Goal: Task Accomplishment & Management: Use online tool/utility

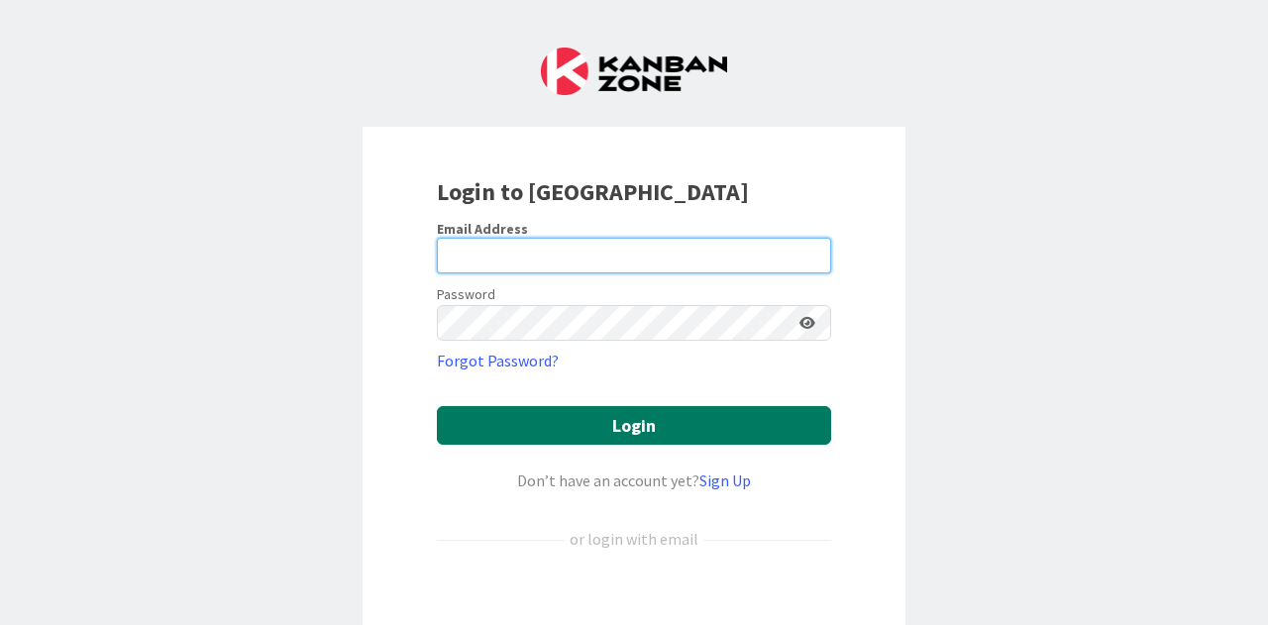
type input "[EMAIL_ADDRESS][PERSON_NAME][DOMAIN_NAME]"
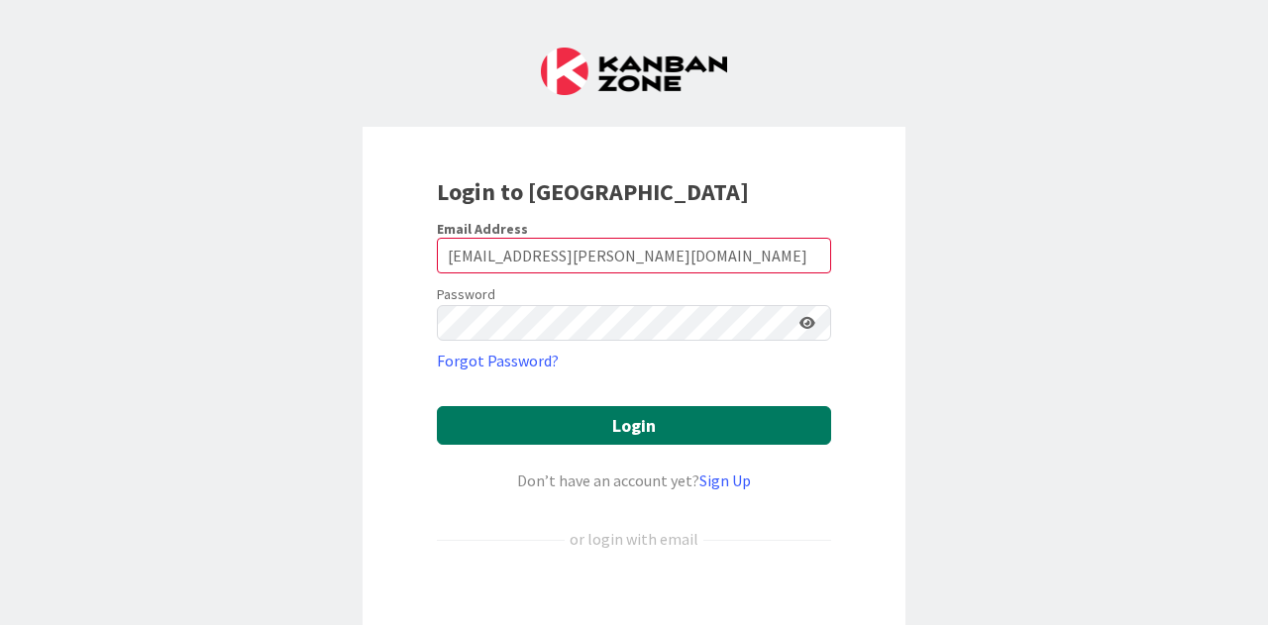
click at [552, 425] on button "Login" at bounding box center [634, 425] width 394 height 39
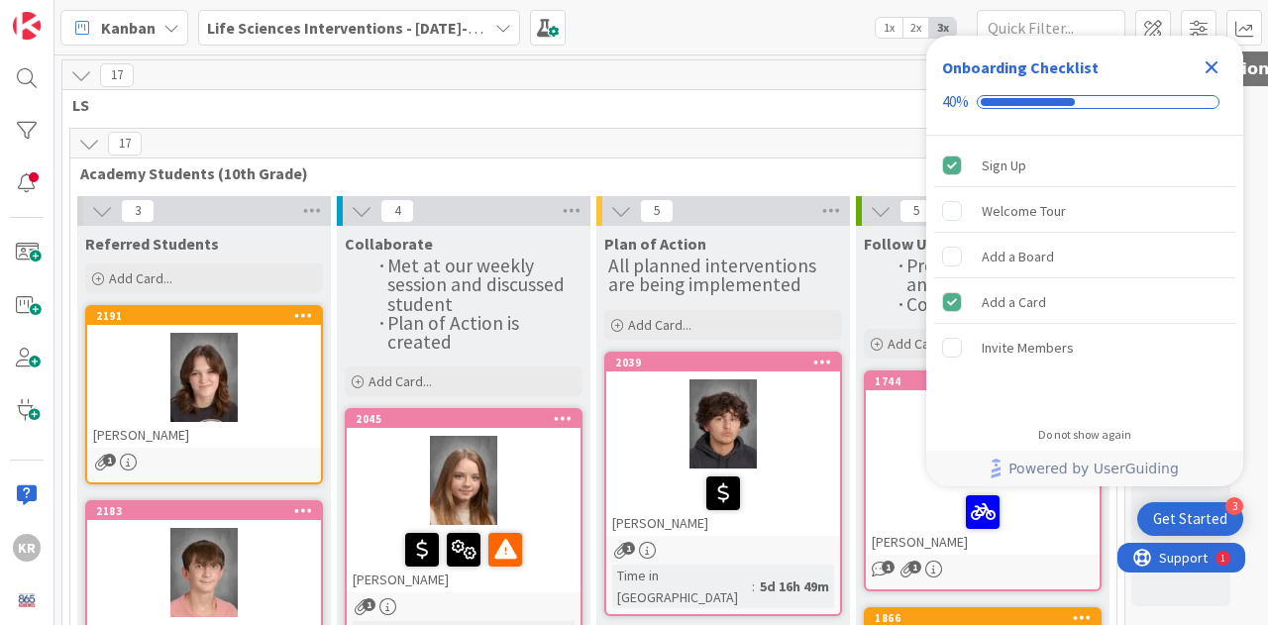
click at [1214, 50] on div "Onboarding Checklist 40%" at bounding box center [1084, 86] width 317 height 100
click at [1214, 57] on icon "Close Checklist" at bounding box center [1212, 67] width 24 height 24
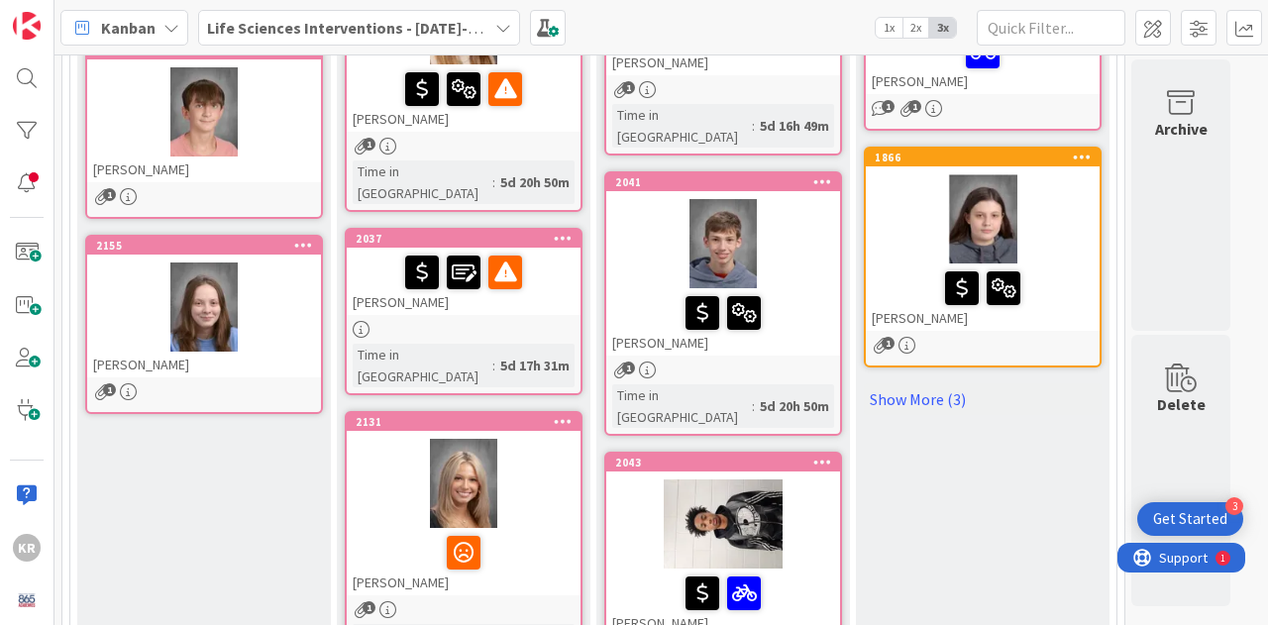
scroll to position [495, 0]
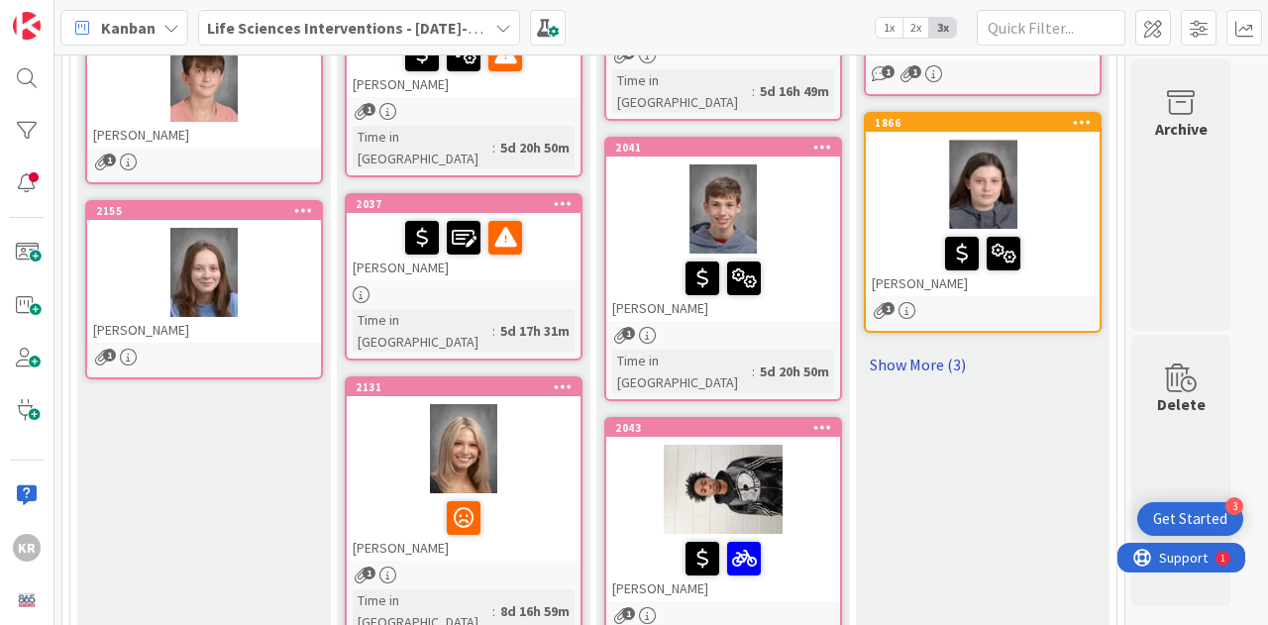
click at [937, 363] on link "Show More (3)" at bounding box center [983, 365] width 238 height 32
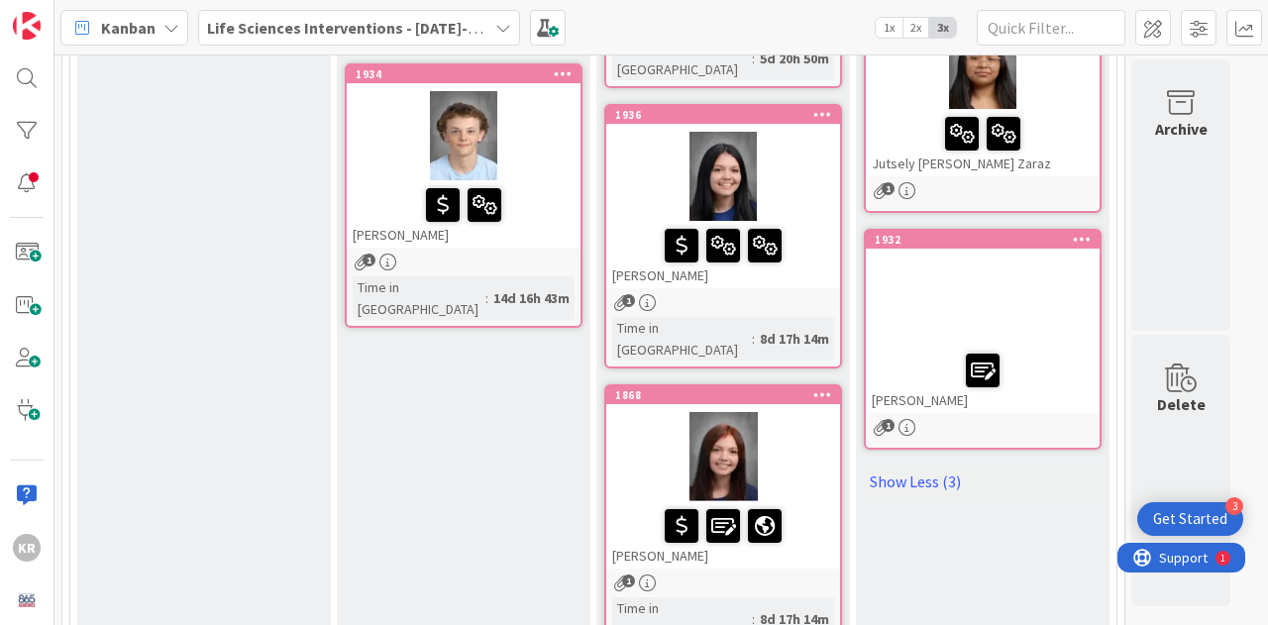
scroll to position [1090, 0]
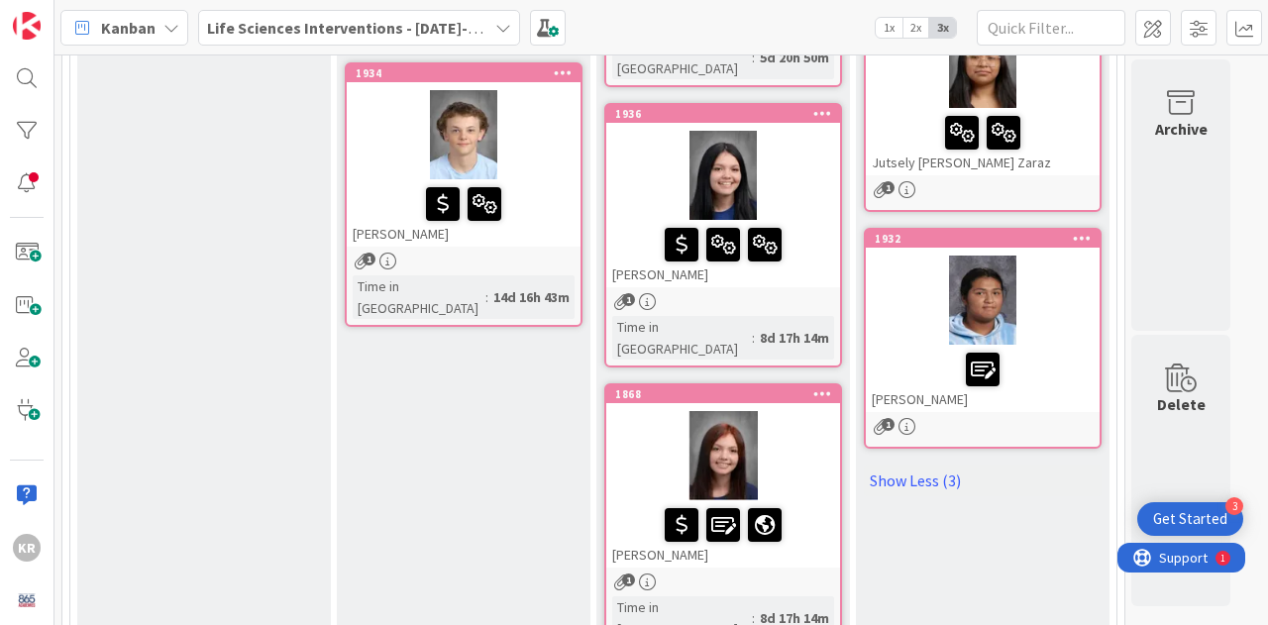
click at [1053, 343] on div at bounding box center [983, 300] width 234 height 89
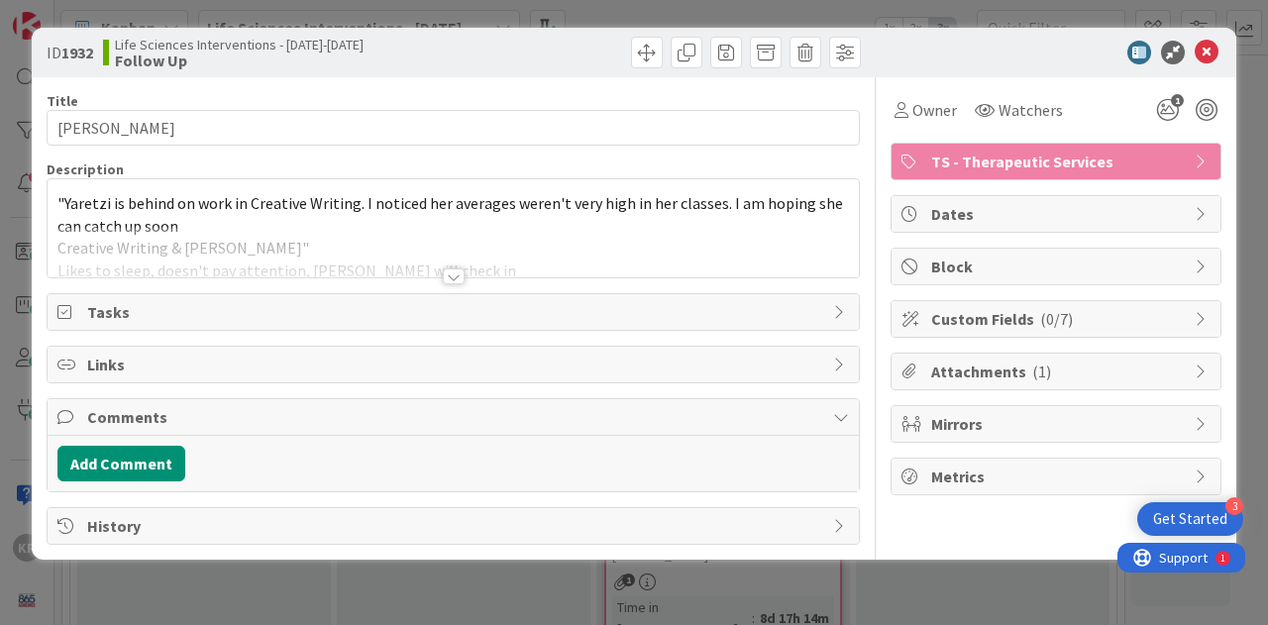
click at [462, 268] on div at bounding box center [454, 276] width 22 height 16
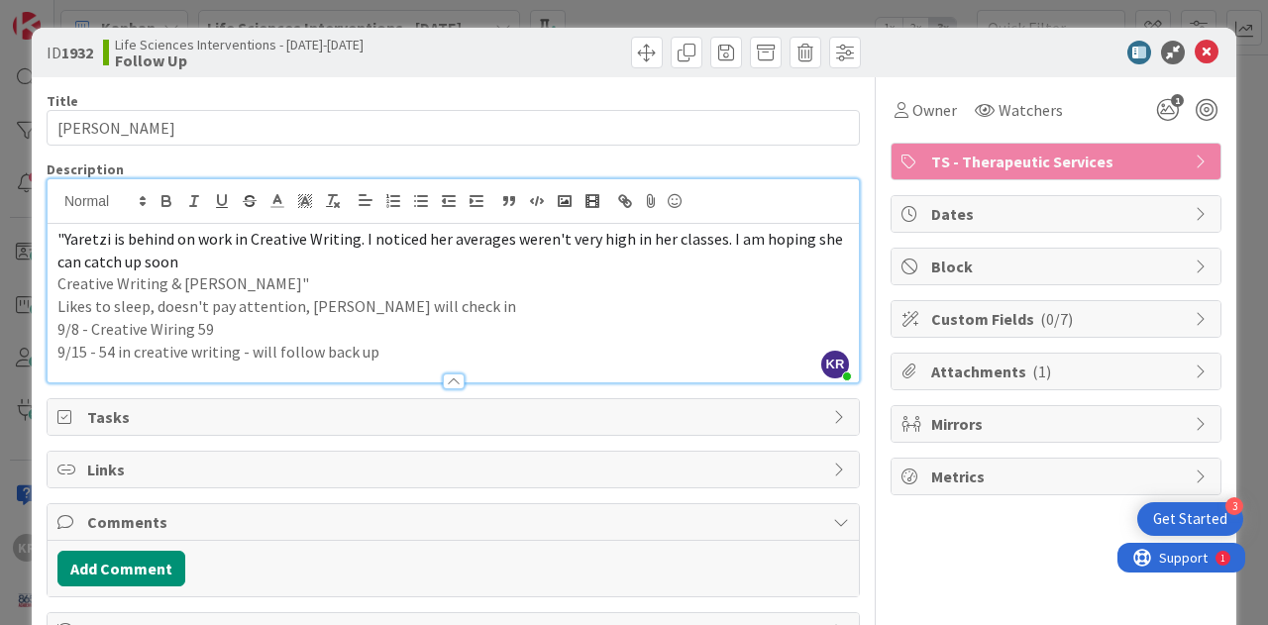
click at [0, 437] on div "ID 1932 Life Sciences Interventions - [DATE]-[DATE] Follow Up Title 13 / 128 [P…" at bounding box center [634, 312] width 1268 height 625
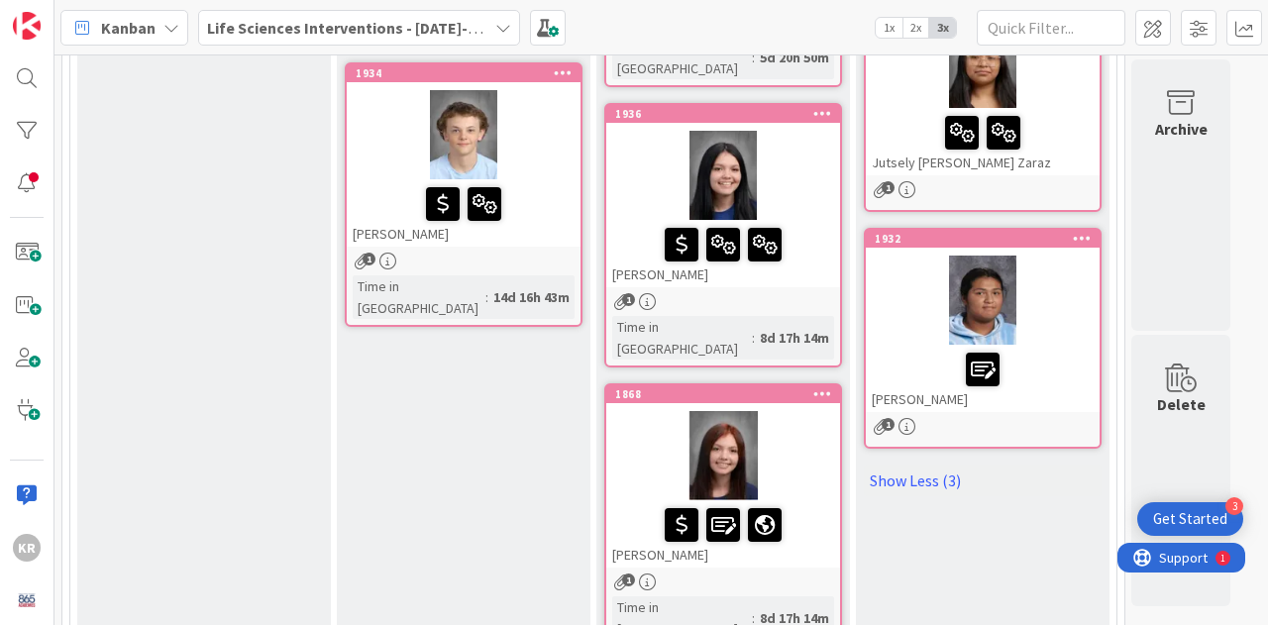
click at [1034, 166] on div "Jutsely [PERSON_NAME] Zaraz" at bounding box center [983, 141] width 234 height 67
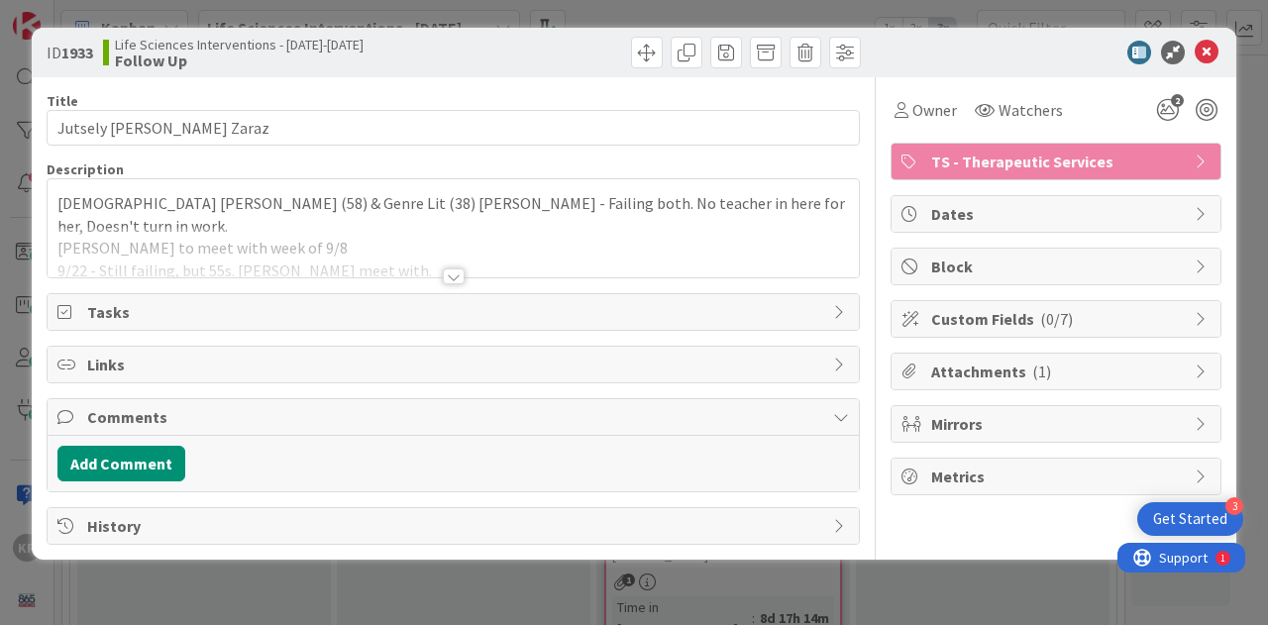
click at [454, 281] on div at bounding box center [454, 276] width 22 height 16
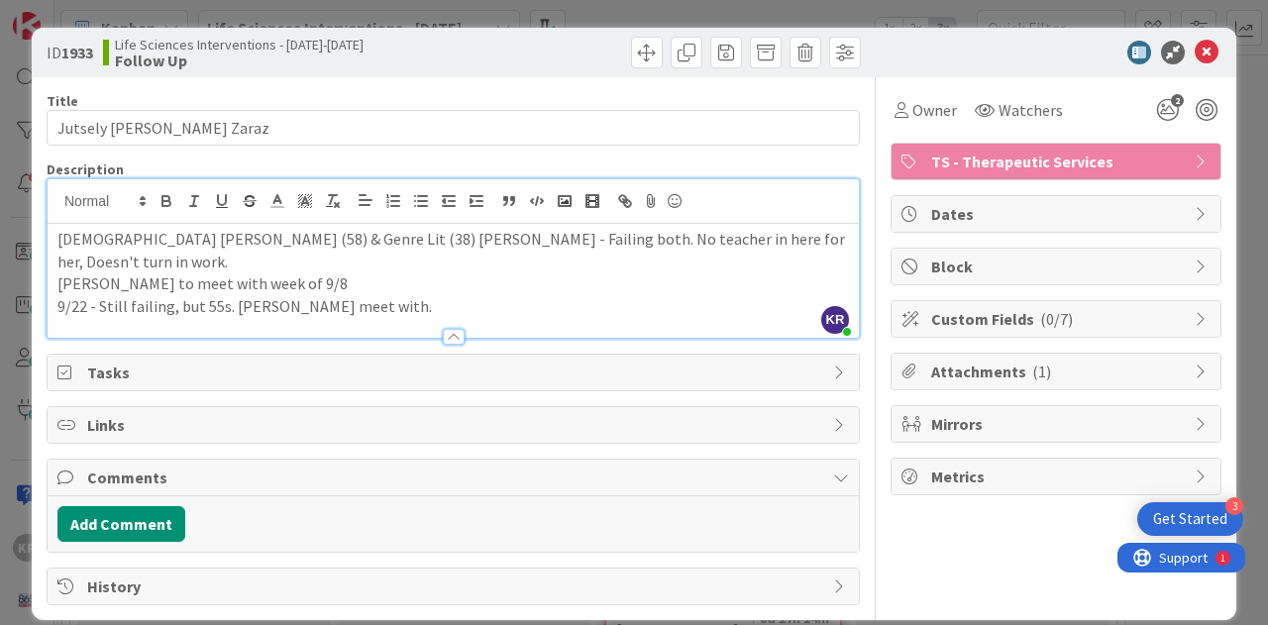
drag, startPoint x: 10, startPoint y: 330, endPoint x: 164, endPoint y: 330, distance: 154.6
click at [11, 330] on div "ID 1933 Life Sciences Interventions - [DATE]-[DATE] Follow Up Title 22 / 128 Ju…" at bounding box center [634, 312] width 1268 height 625
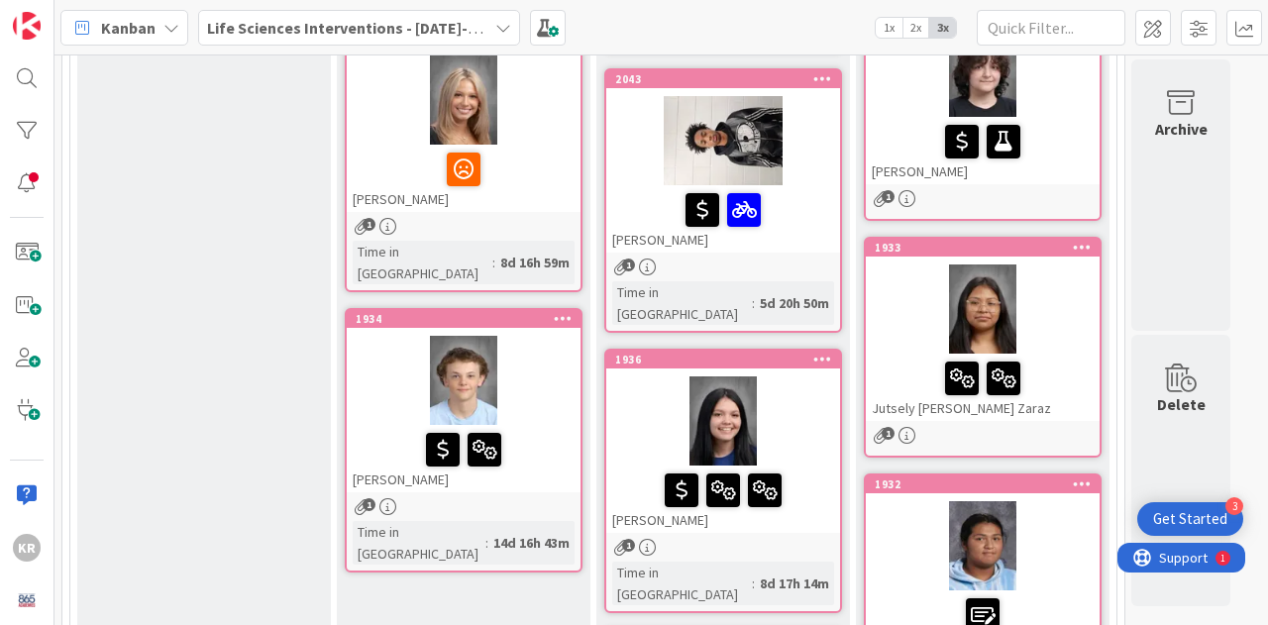
scroll to position [827, 0]
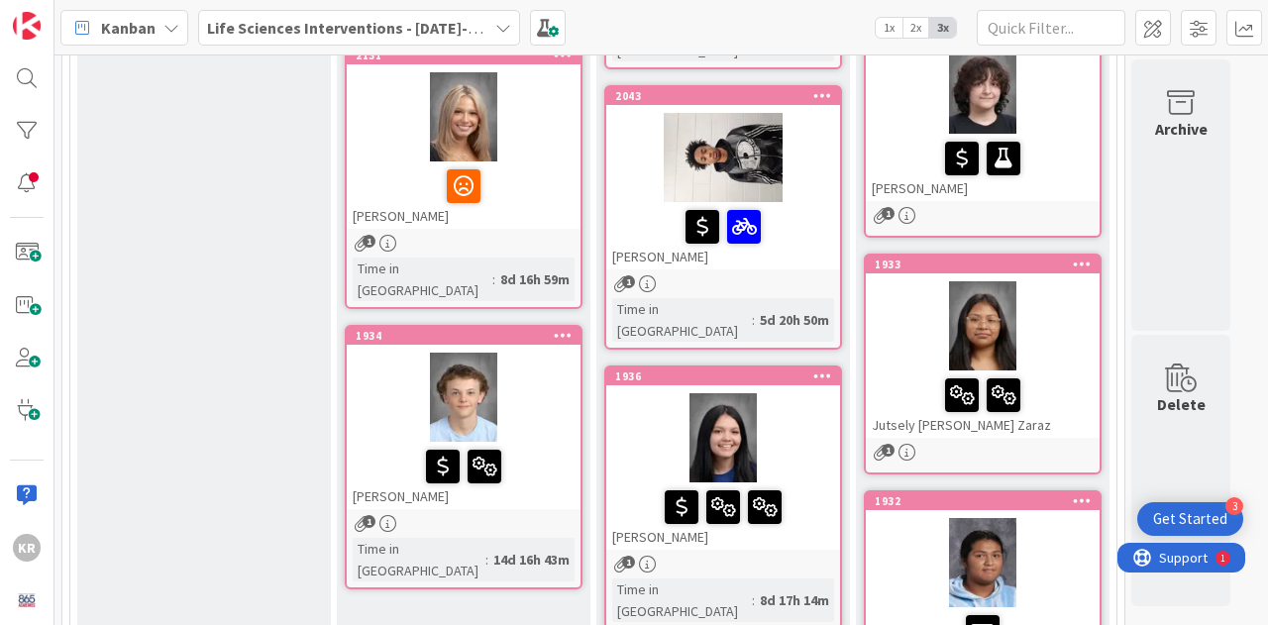
click at [1068, 148] on div at bounding box center [983, 159] width 222 height 42
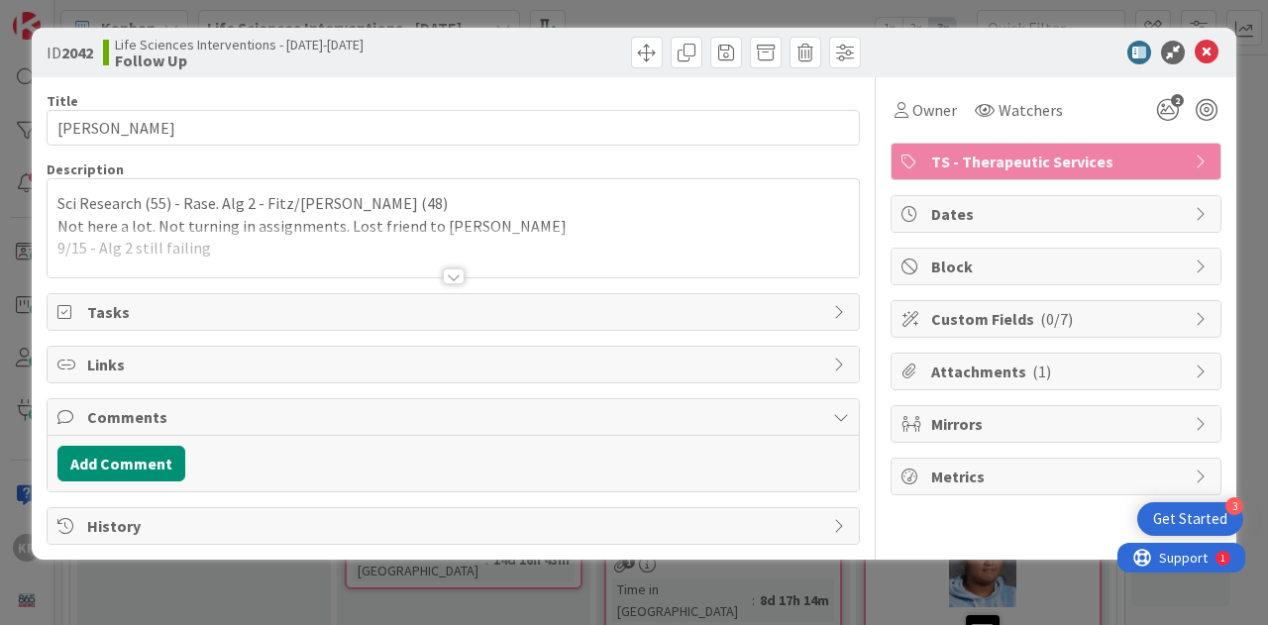
click at [33, 314] on div "ID 2042 Life Sciences Interventions - [DATE]-[DATE] Follow Up Title 13 / 128 [P…" at bounding box center [634, 294] width 1205 height 532
click at [15, 325] on div "ID 2042 Life Sciences Interventions - [DATE]-[DATE] Follow Up Title 13 / 128 [P…" at bounding box center [634, 312] width 1268 height 625
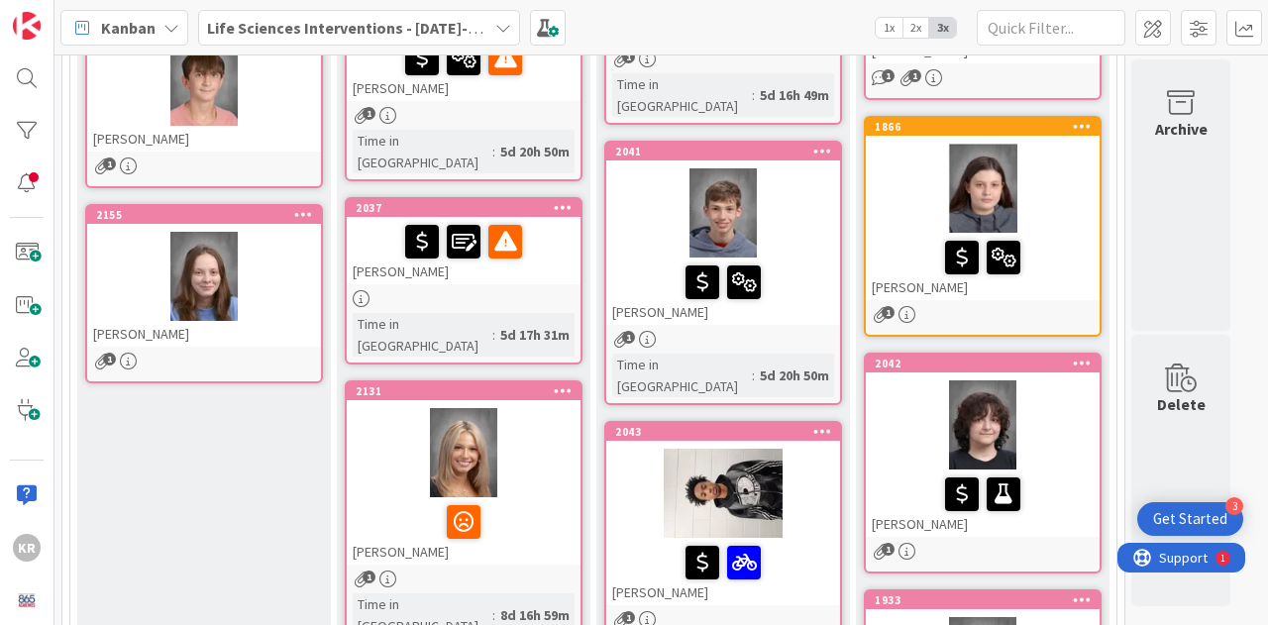
click at [1083, 233] on div "[PERSON_NAME]" at bounding box center [983, 266] width 234 height 67
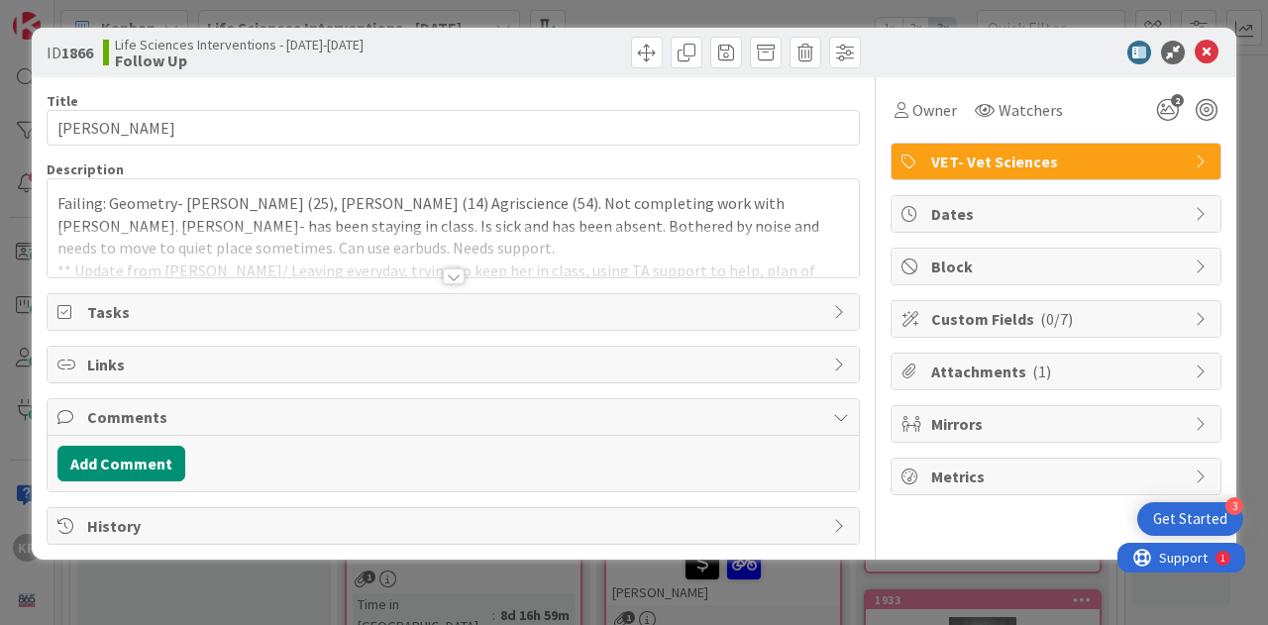
click at [460, 280] on div at bounding box center [454, 276] width 22 height 16
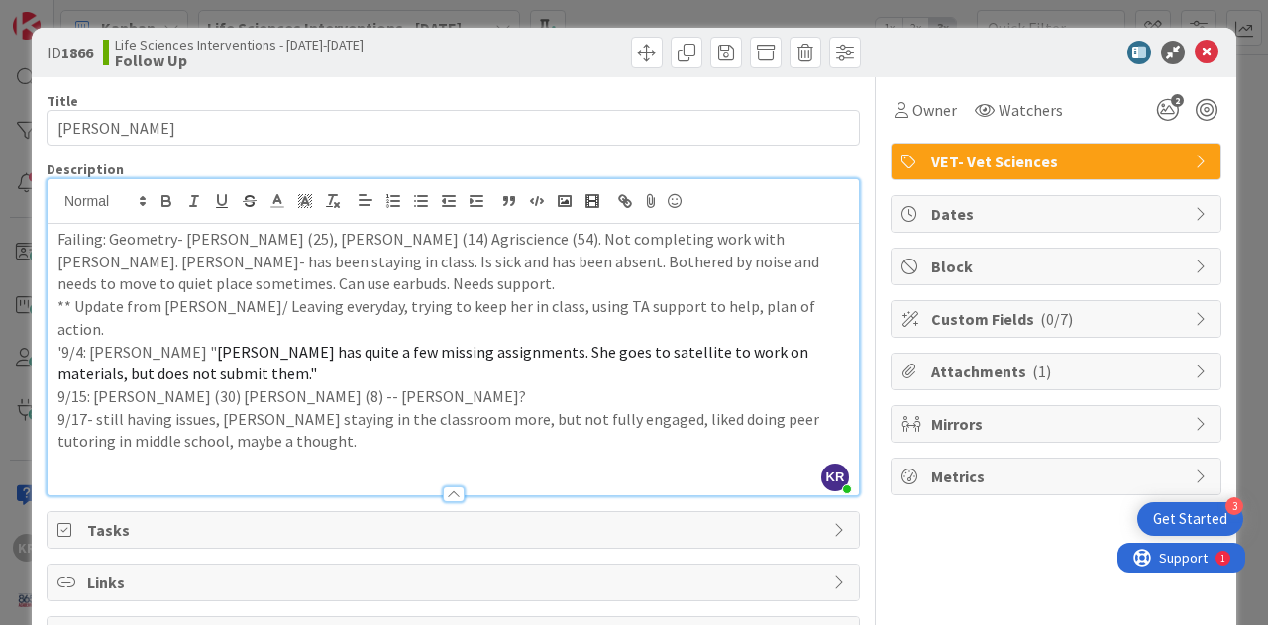
click at [304, 453] on p at bounding box center [453, 464] width 792 height 23
click at [0, 479] on div "ID 1866 Life Sciences Interventions - [DATE]-[DATE] Follow Up Title 11 / 128 [P…" at bounding box center [634, 312] width 1268 height 625
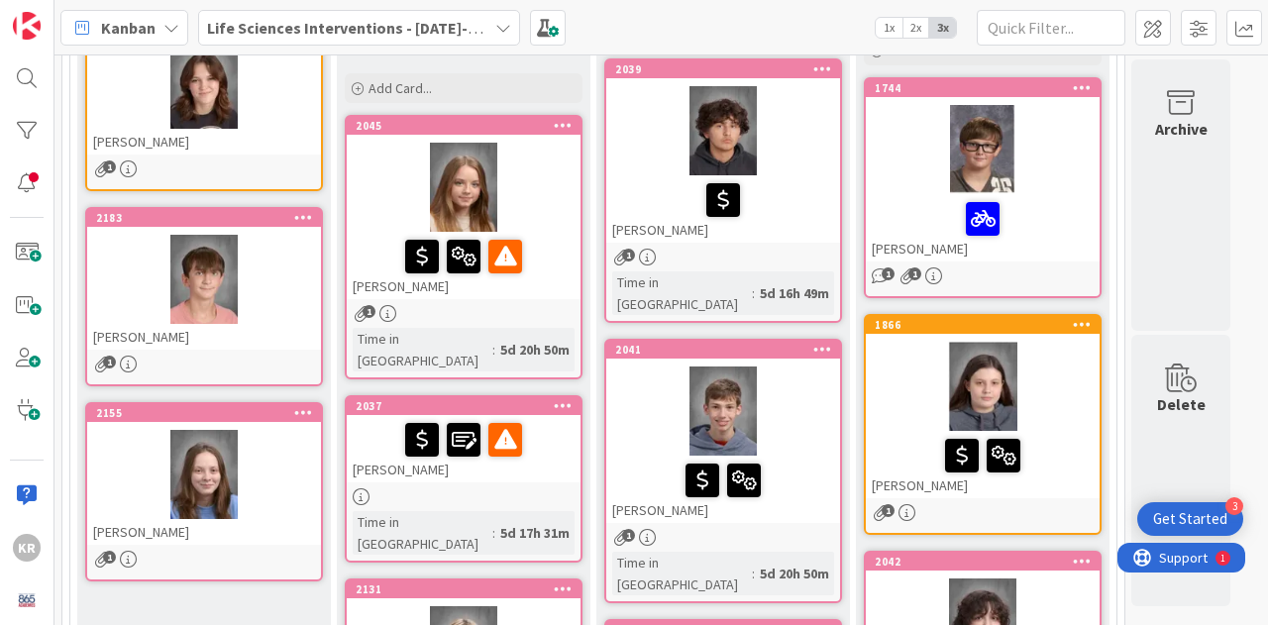
click at [1038, 234] on div at bounding box center [983, 219] width 222 height 42
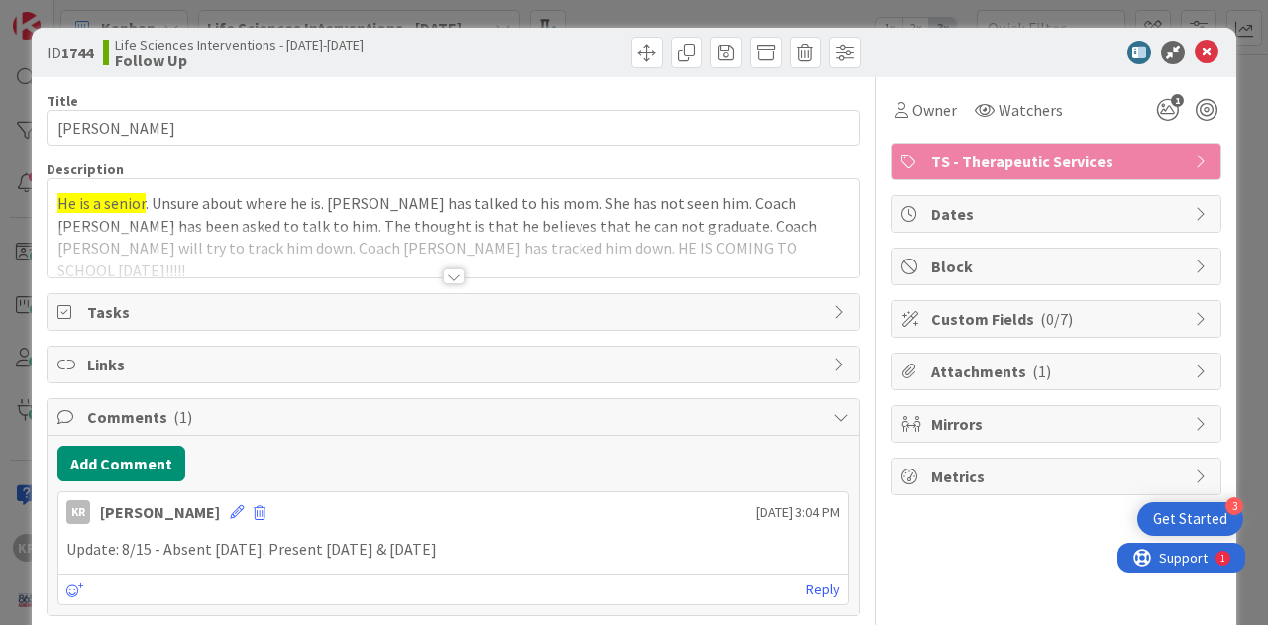
click at [14, 361] on div "ID 1744 Life Sciences Interventions - [DATE]-[DATE] Follow Up Title 11 / 128 [P…" at bounding box center [634, 312] width 1268 height 625
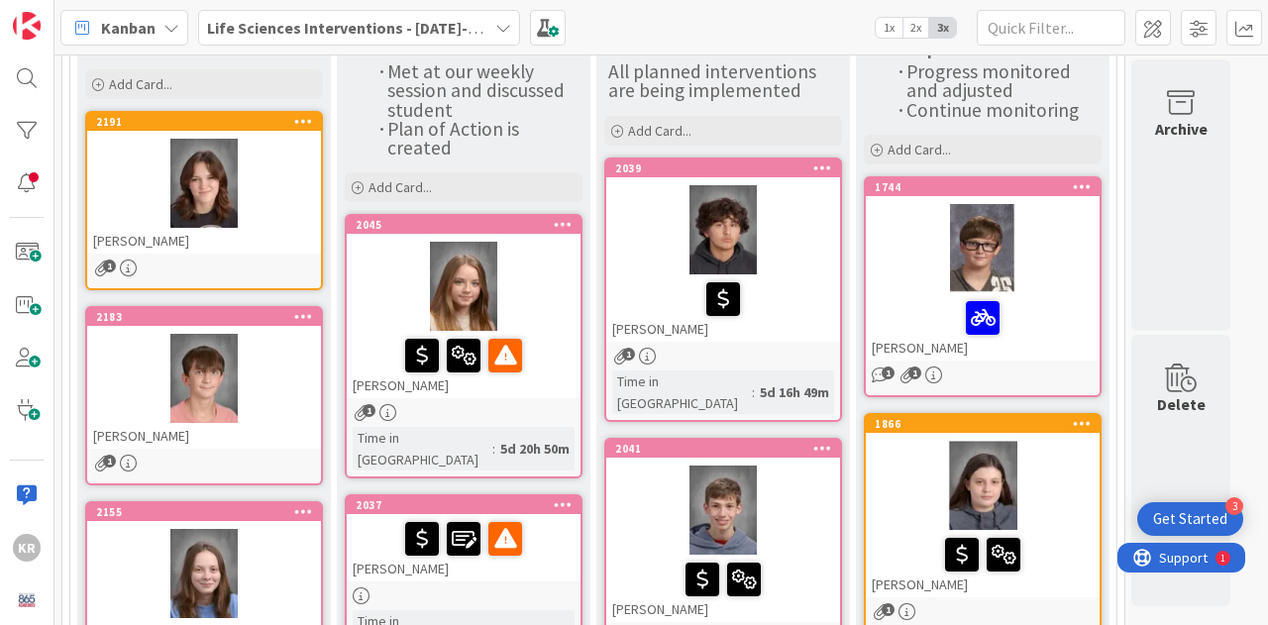
click at [838, 225] on div at bounding box center [723, 229] width 234 height 89
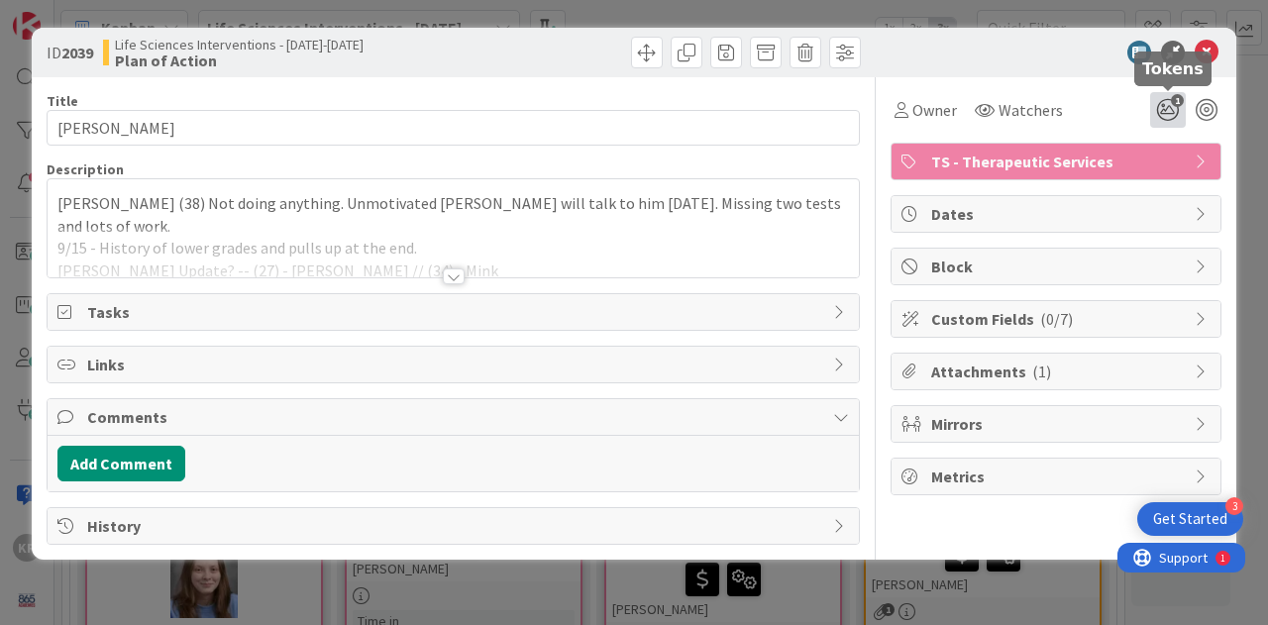
click at [1165, 114] on icon "1" at bounding box center [1168, 110] width 36 height 36
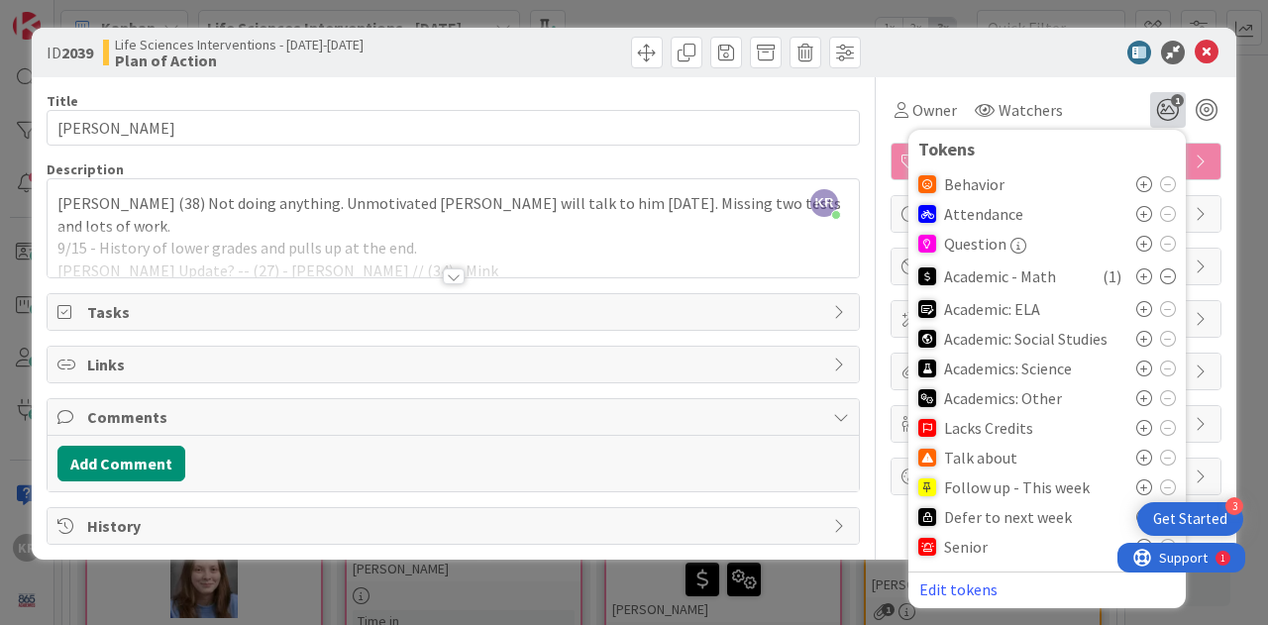
click at [1141, 458] on icon at bounding box center [1144, 458] width 16 height 16
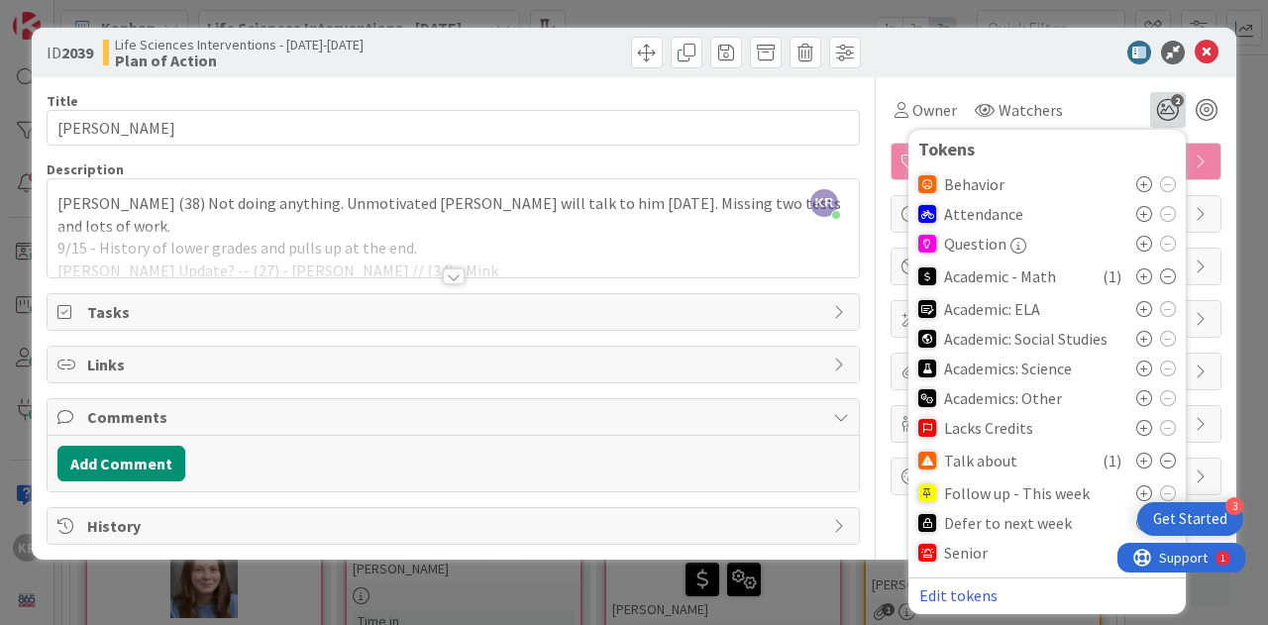
click at [771, 606] on div "ID 2039 Life Sciences Interventions - [DATE]-[DATE] Plan of Action Title 12 / 1…" at bounding box center [634, 312] width 1268 height 625
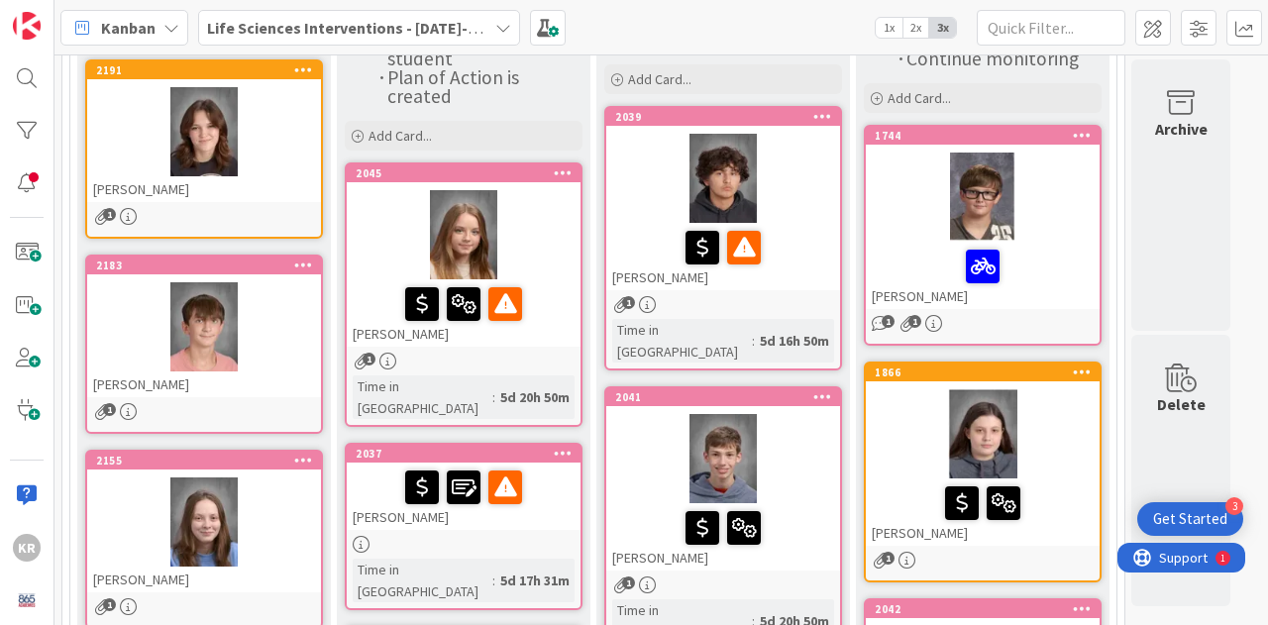
scroll to position [171, 0]
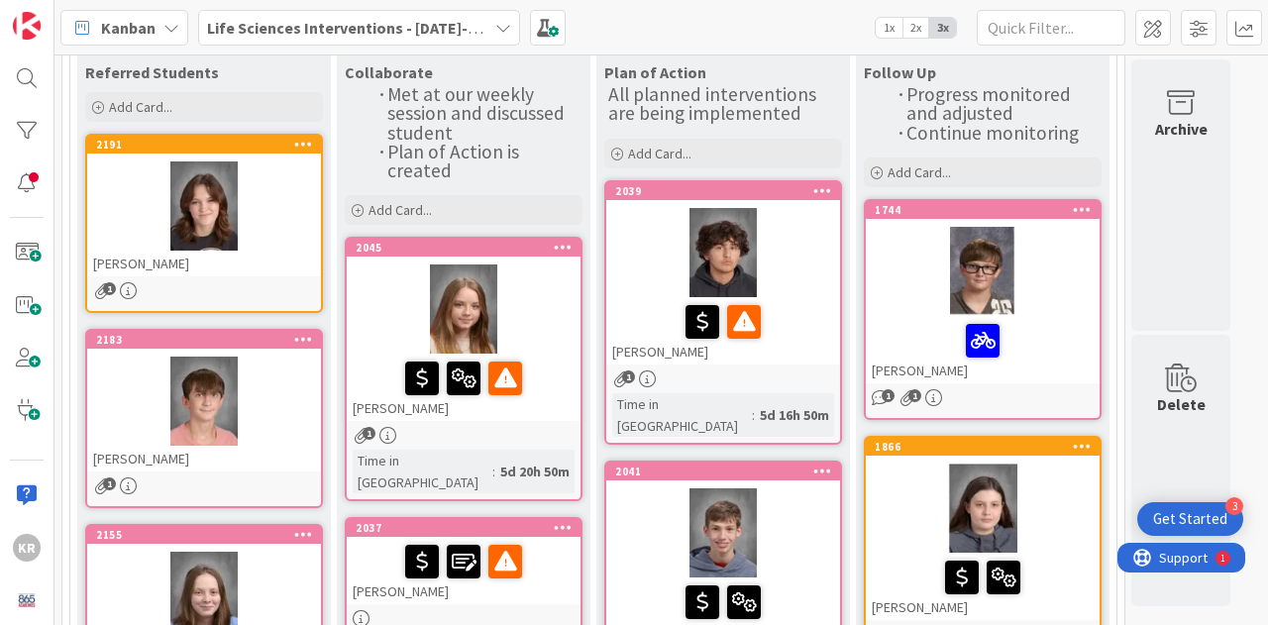
click at [295, 433] on div at bounding box center [204, 401] width 234 height 89
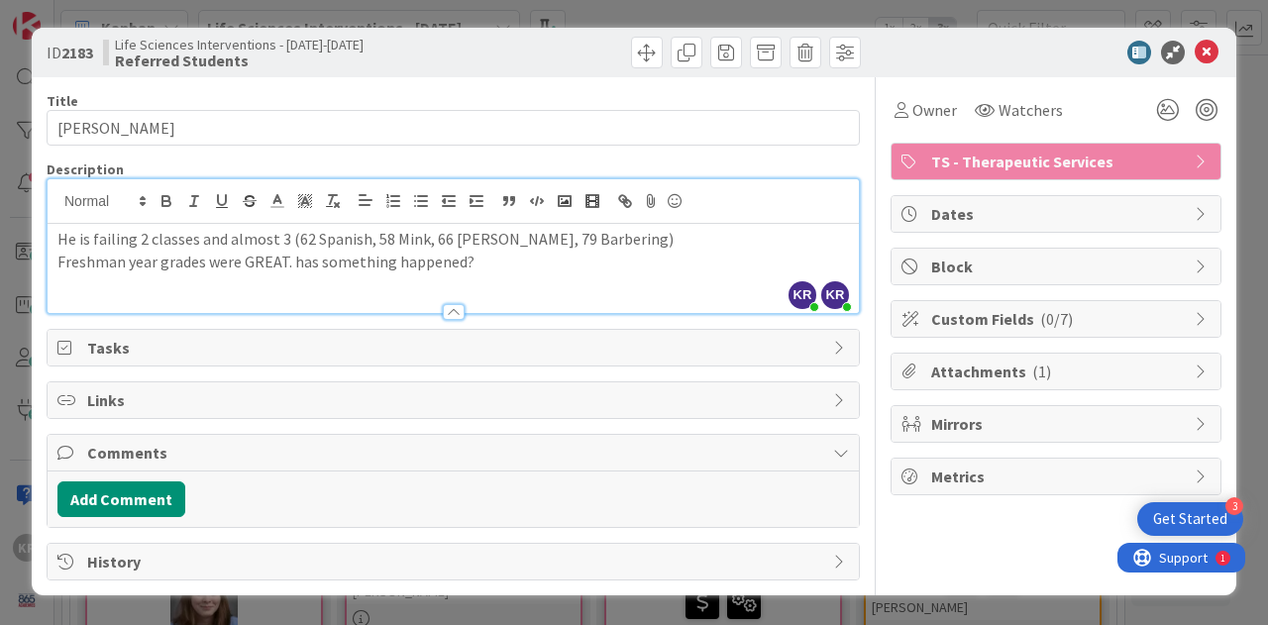
click at [474, 215] on div "KR [PERSON_NAME] just joined KR [PERSON_NAME] just joined He is failing 2 class…" at bounding box center [453, 246] width 811 height 134
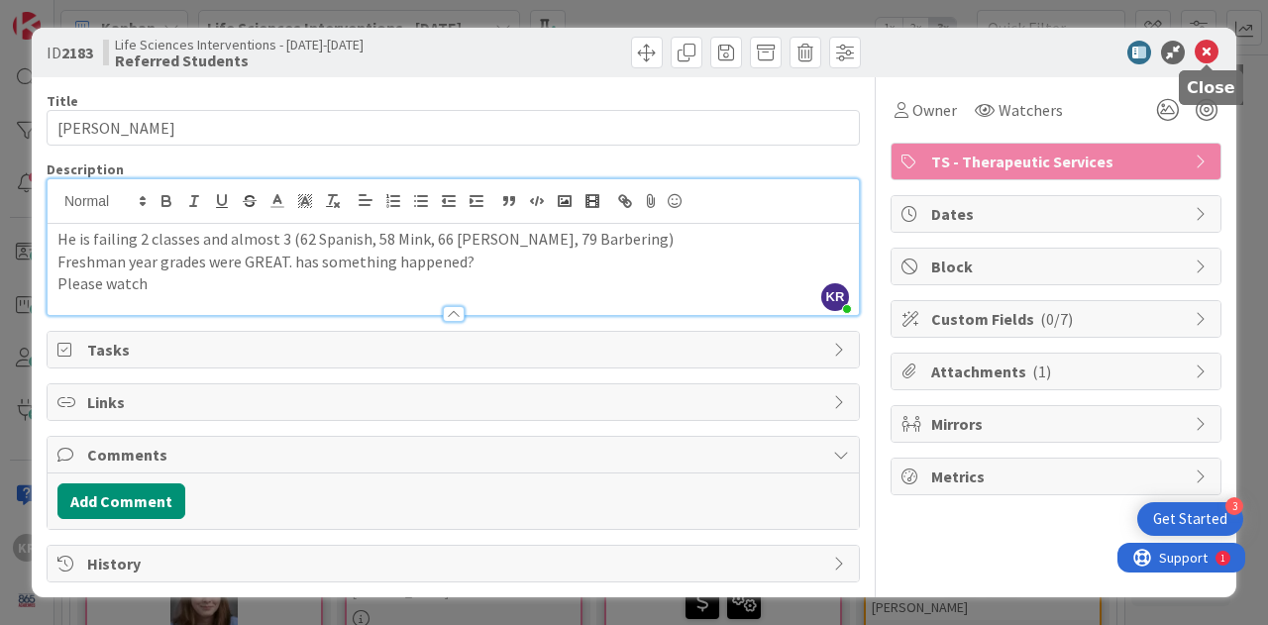
click at [1211, 58] on icon at bounding box center [1207, 53] width 24 height 24
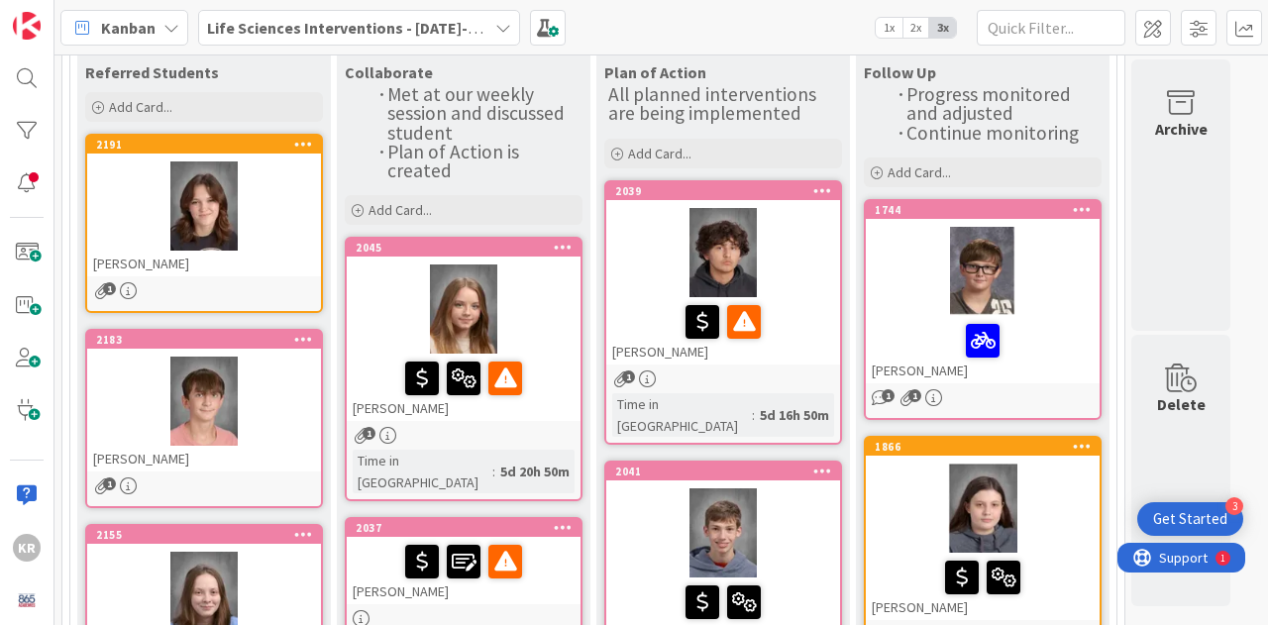
click at [528, 333] on div at bounding box center [464, 309] width 234 height 89
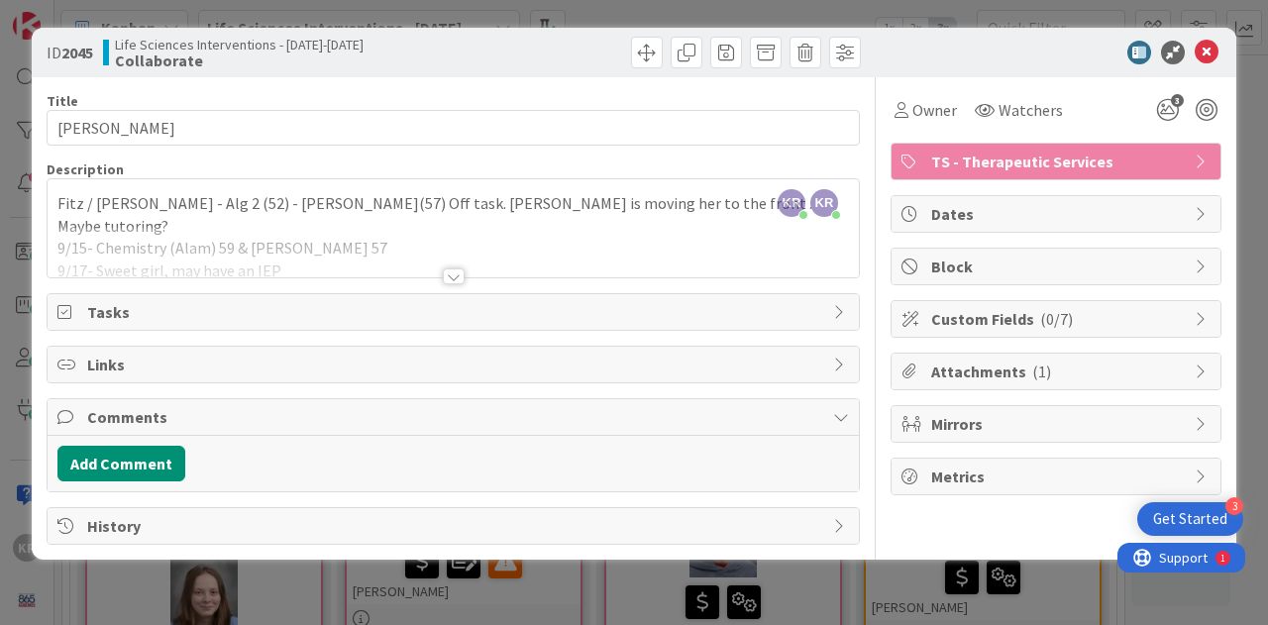
click at [308, 243] on div at bounding box center [453, 252] width 811 height 51
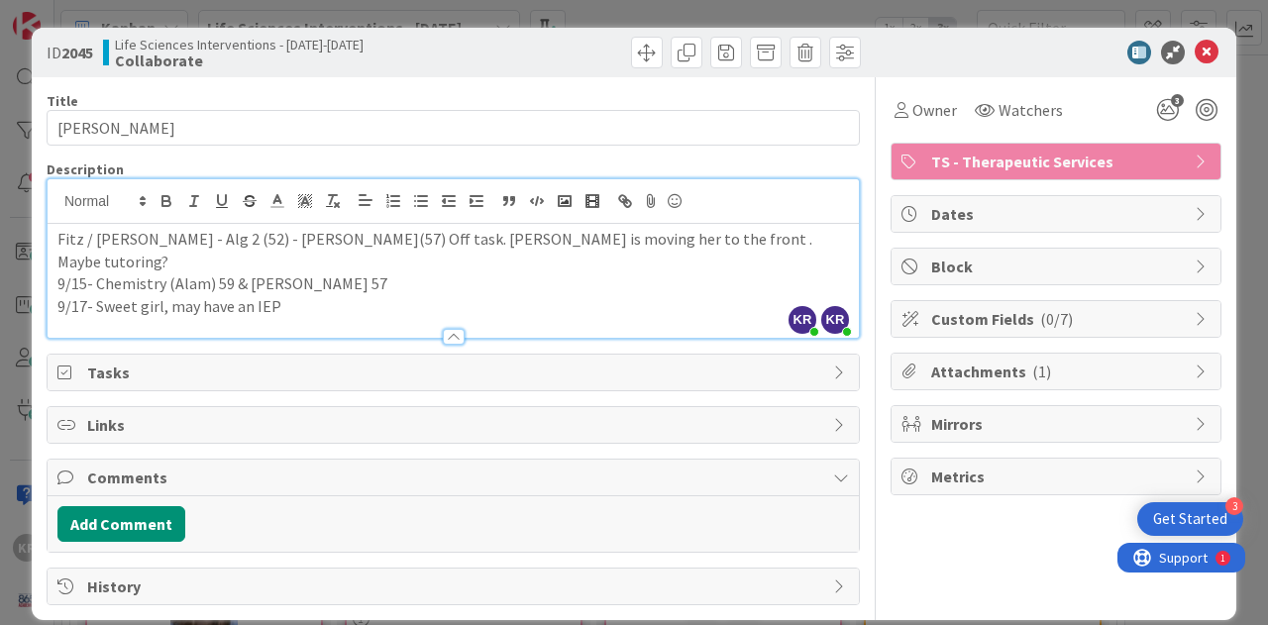
click at [300, 295] on p "9/17- Sweet girl, may have an IEP" at bounding box center [453, 306] width 792 height 23
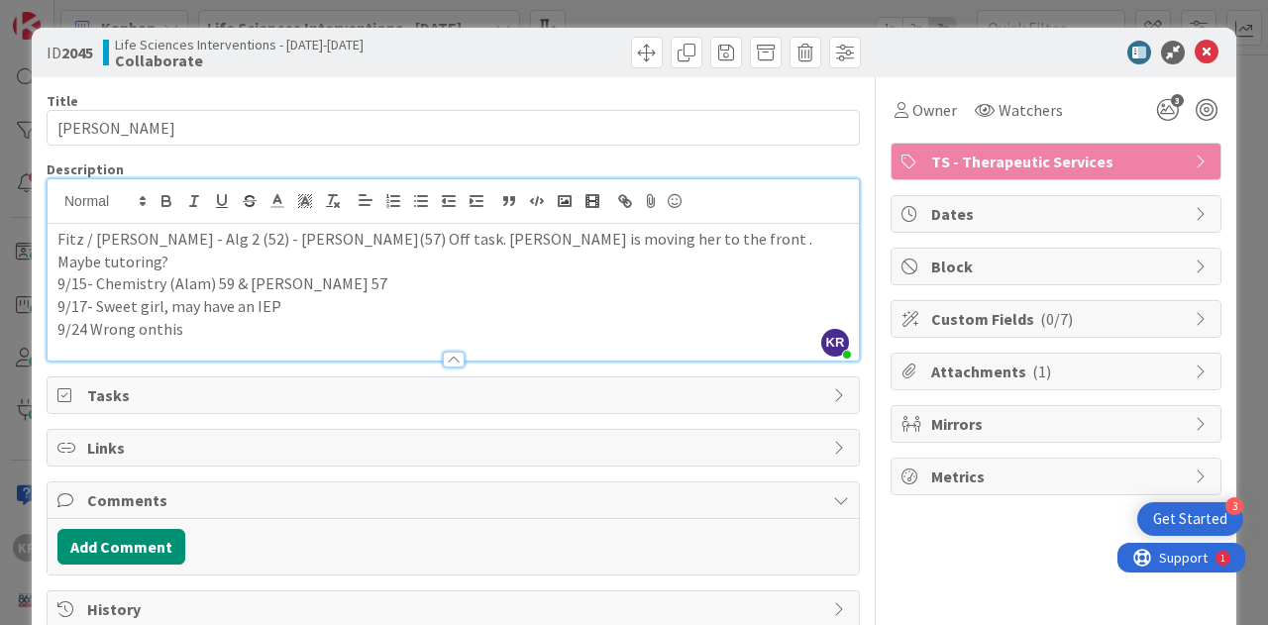
click at [151, 318] on p "9/24 Wrong onthis" at bounding box center [453, 329] width 792 height 23
click at [1195, 56] on icon at bounding box center [1207, 53] width 24 height 24
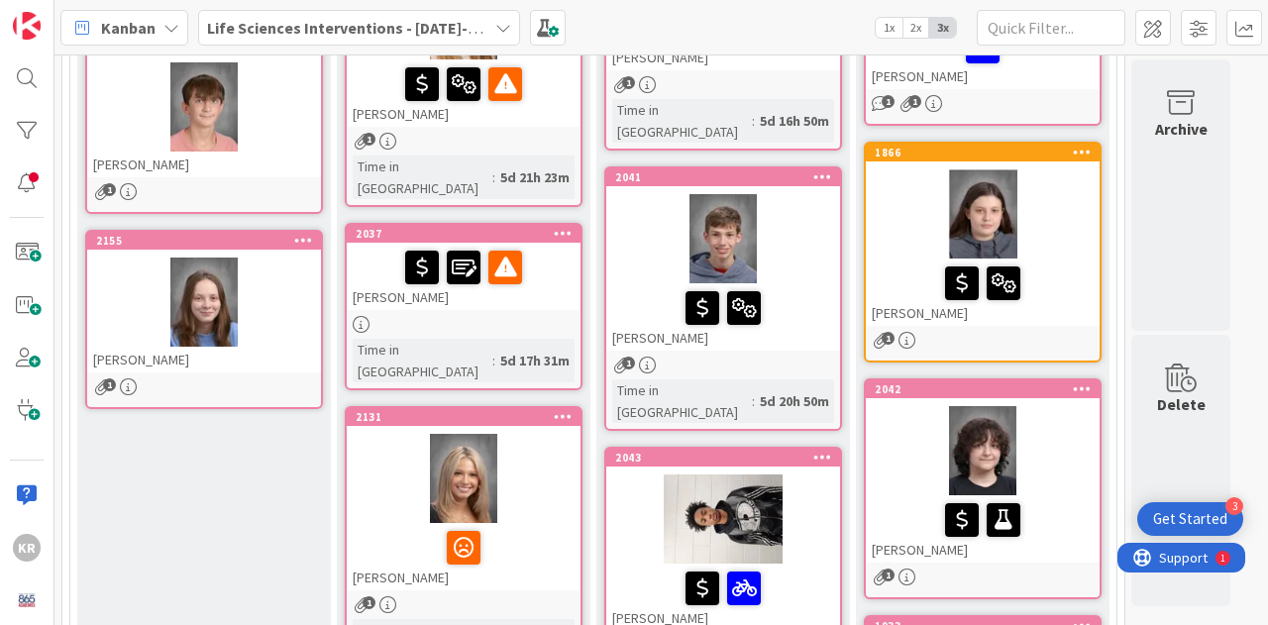
scroll to position [544, 0]
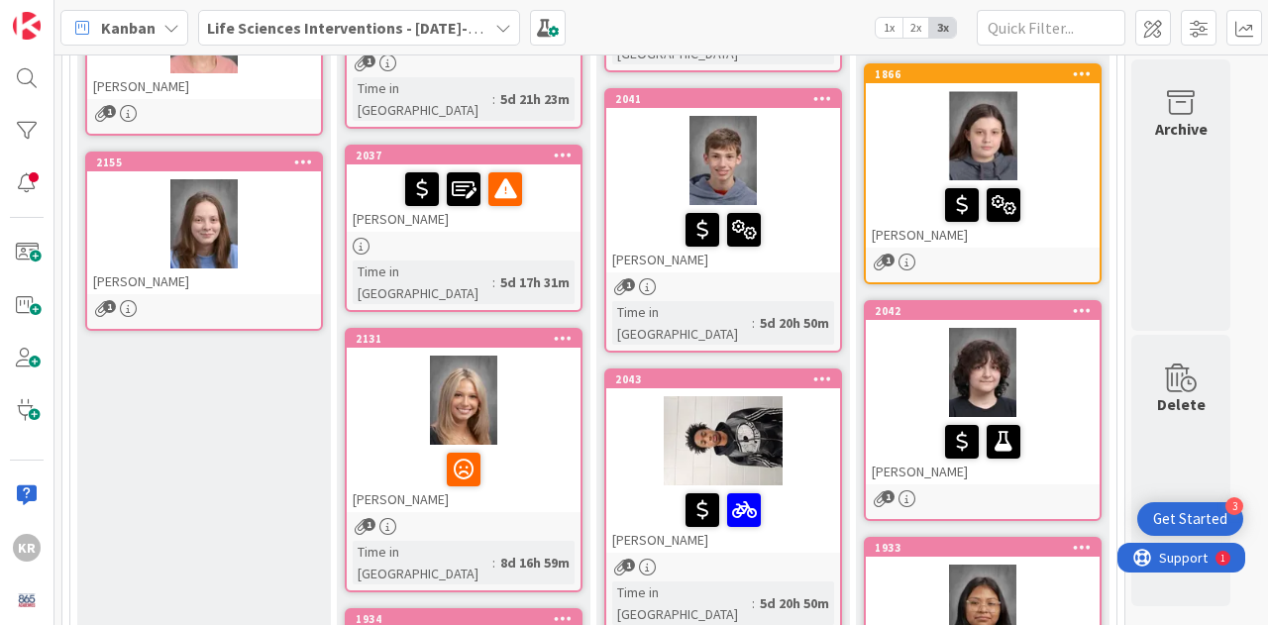
click at [510, 211] on link "2037 [PERSON_NAME] Time in [GEOGRAPHIC_DATA] : 5d 17h 31m" at bounding box center [464, 228] width 238 height 167
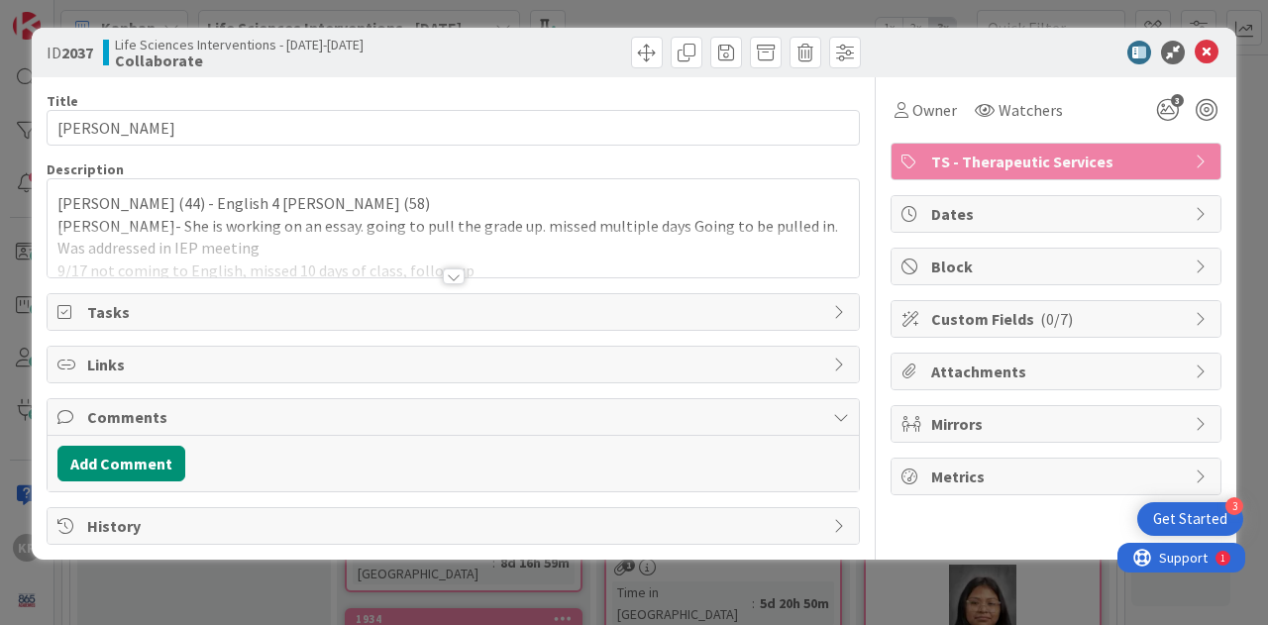
click at [461, 269] on div at bounding box center [454, 276] width 22 height 16
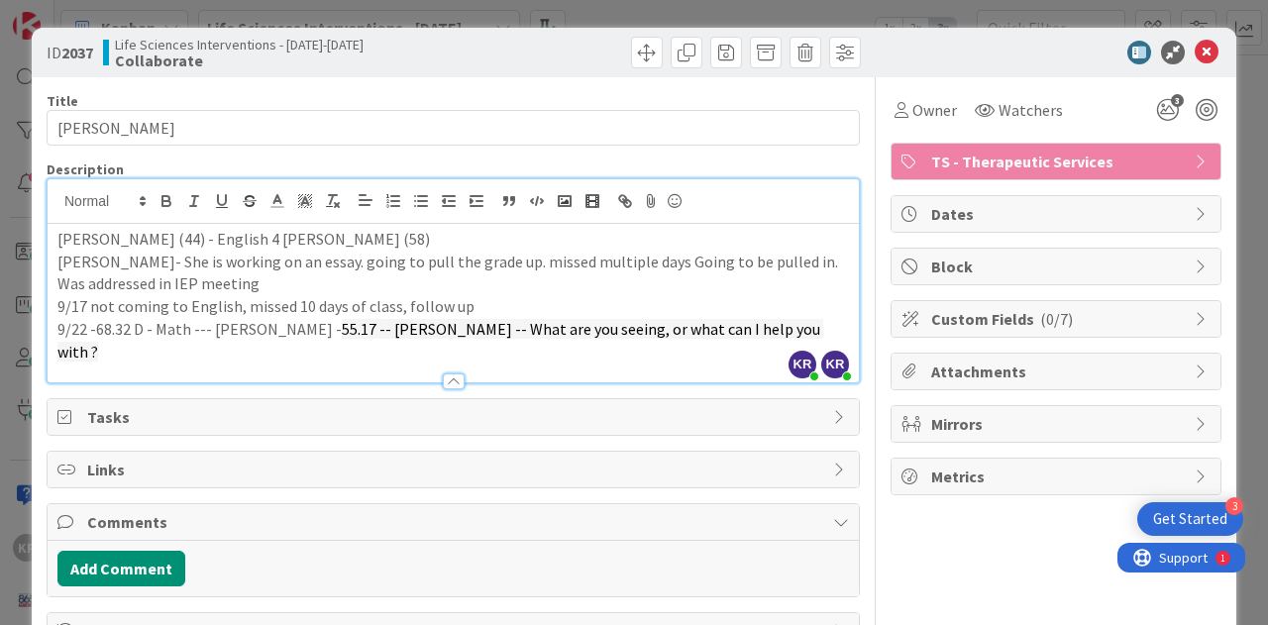
click at [751, 323] on p "9/22 - 68.32 D - Math --- [PERSON_NAME] - 55.17 -- [PERSON_NAME] -- What are yo…" at bounding box center [453, 340] width 792 height 45
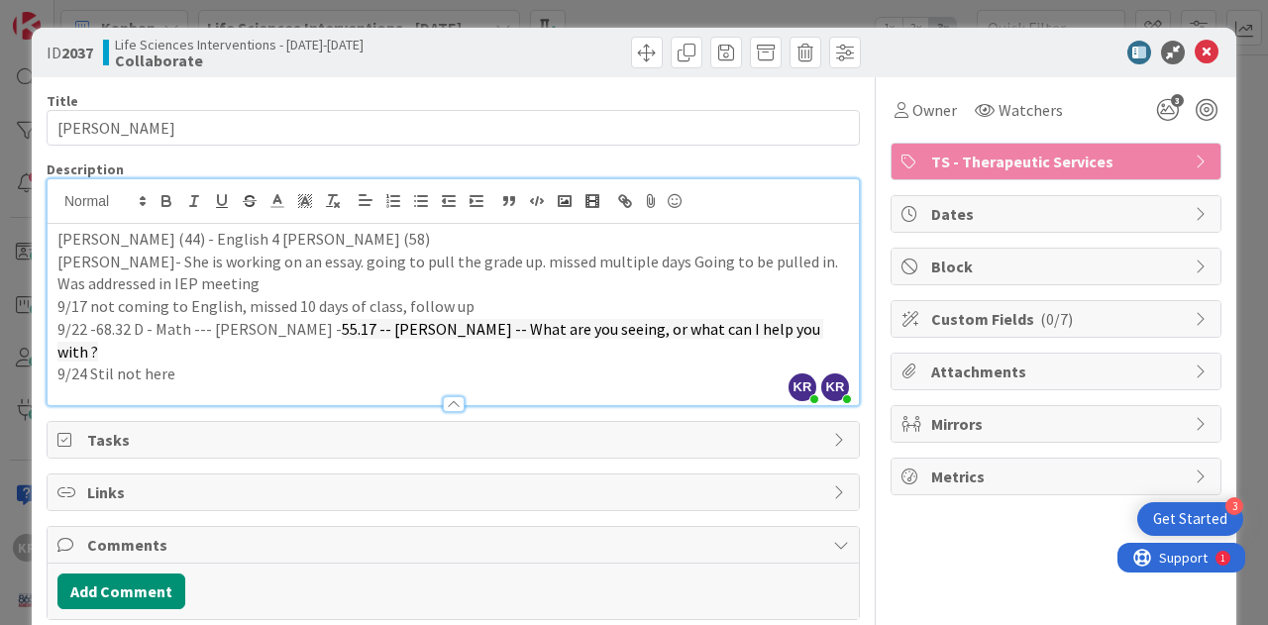
click at [109, 363] on p "9/24 Stil not here" at bounding box center [453, 374] width 792 height 23
click at [195, 363] on p "9/24 Still not here" at bounding box center [453, 374] width 792 height 23
click at [357, 363] on p "9/24 Still not here, attendance is the problem,only 2 official dismissal" at bounding box center [453, 374] width 792 height 23
click at [522, 363] on p "9/24 Still not here, attendance is the problem, only 2 official dismissal" at bounding box center [453, 374] width 792 height 23
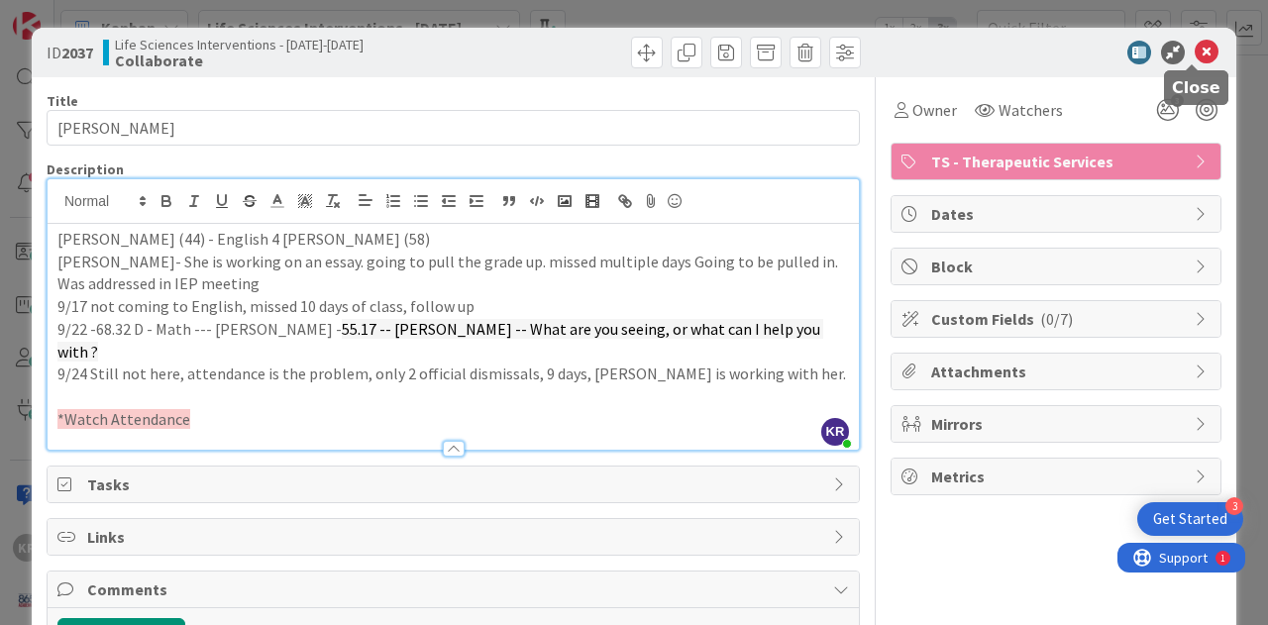
click at [1195, 53] on icon at bounding box center [1207, 53] width 24 height 24
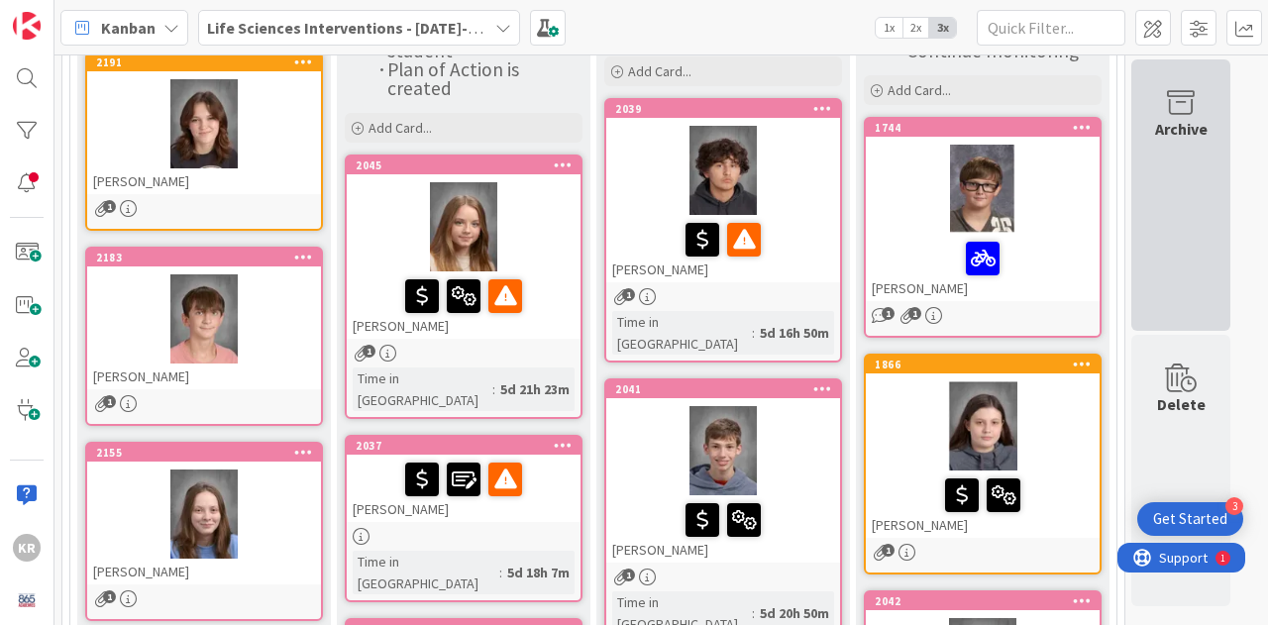
scroll to position [250, 0]
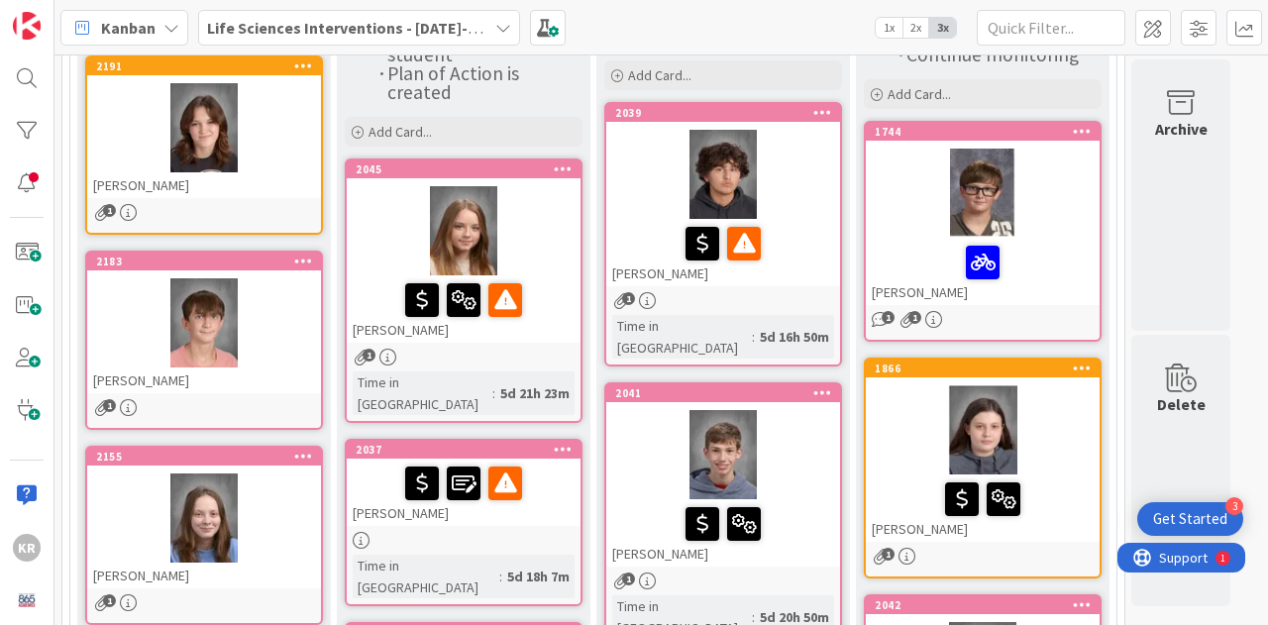
click at [294, 170] on div at bounding box center [204, 127] width 234 height 89
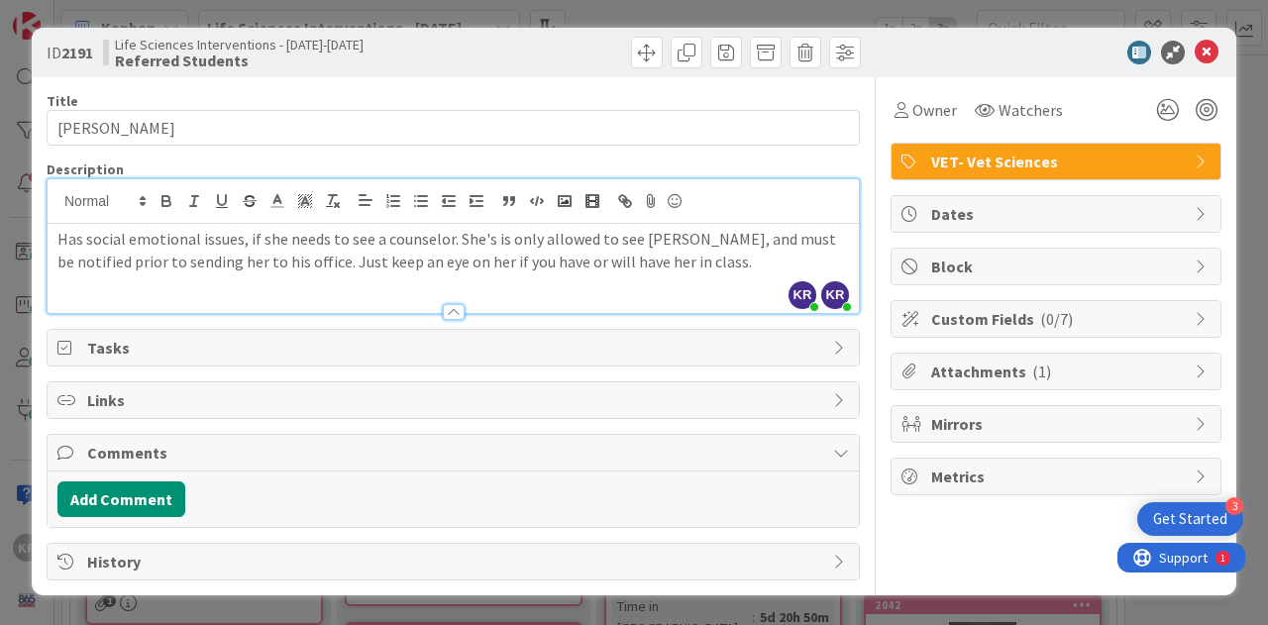
click at [699, 220] on div "KR [PERSON_NAME] just joined KR [PERSON_NAME] just joined Has social emotional …" at bounding box center [453, 246] width 811 height 134
click at [1206, 52] on icon at bounding box center [1207, 53] width 24 height 24
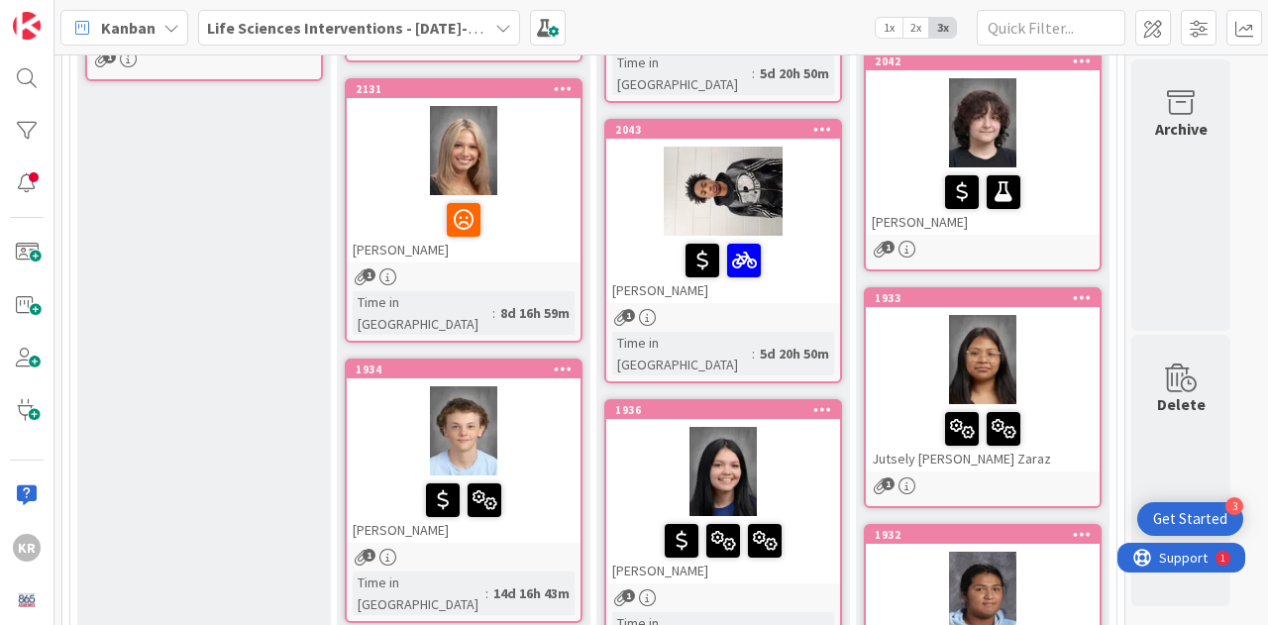
scroll to position [800, 0]
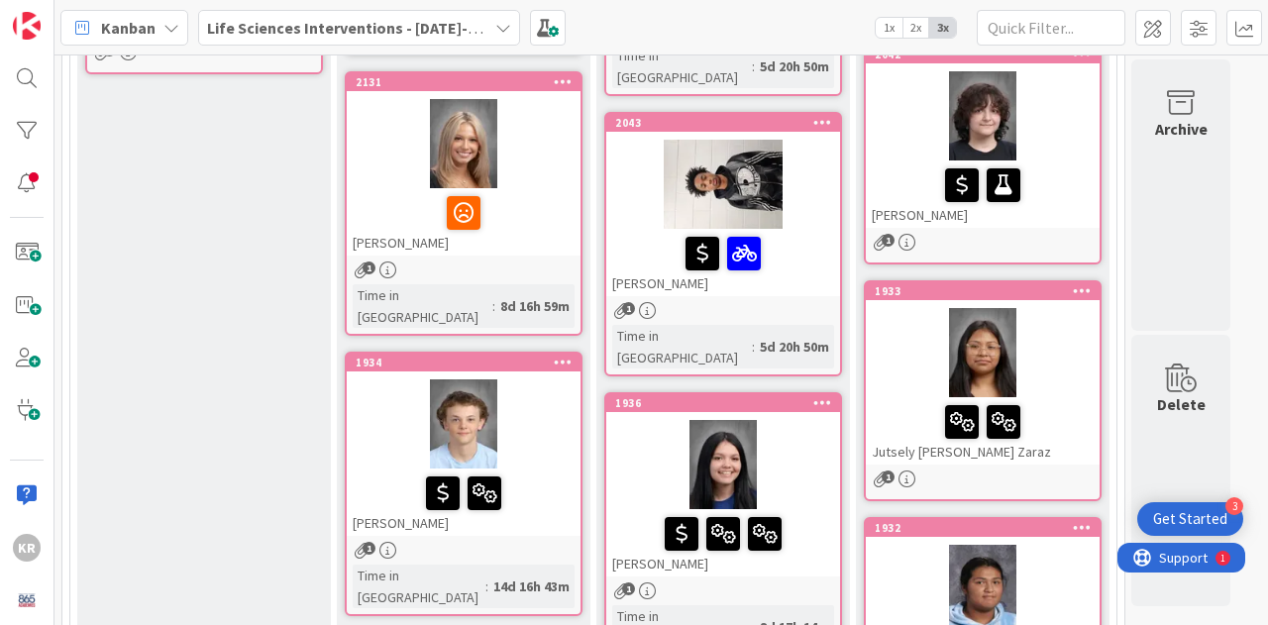
click at [555, 473] on div at bounding box center [464, 494] width 222 height 42
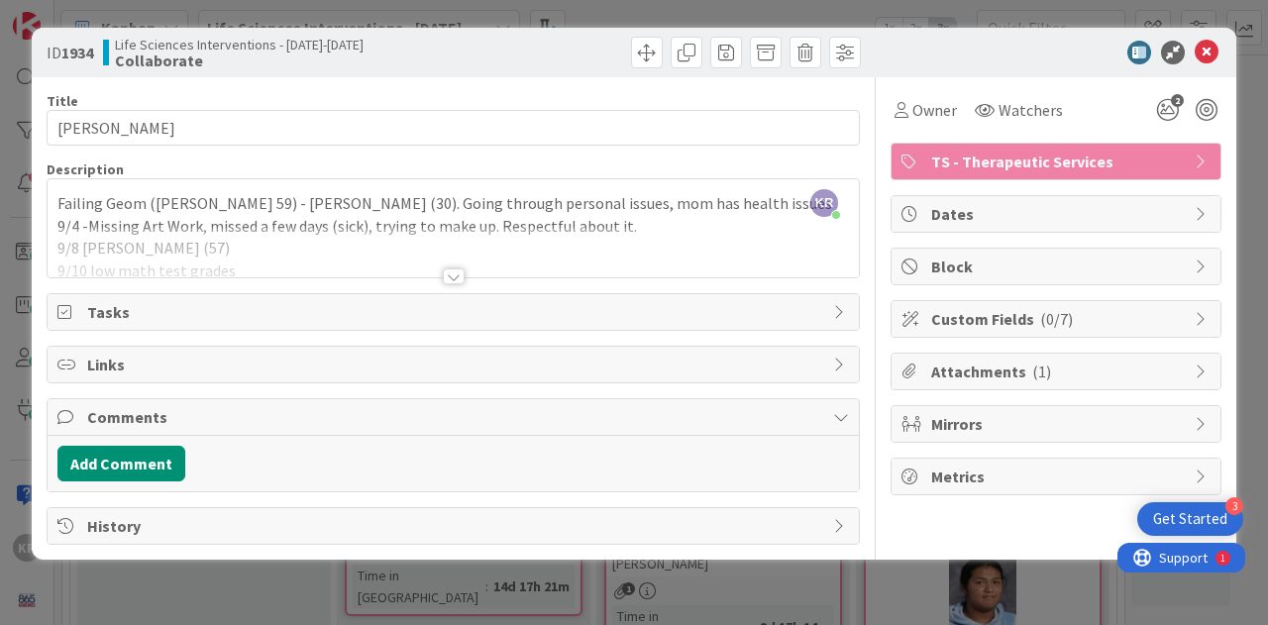
click at [450, 274] on div at bounding box center [454, 276] width 22 height 16
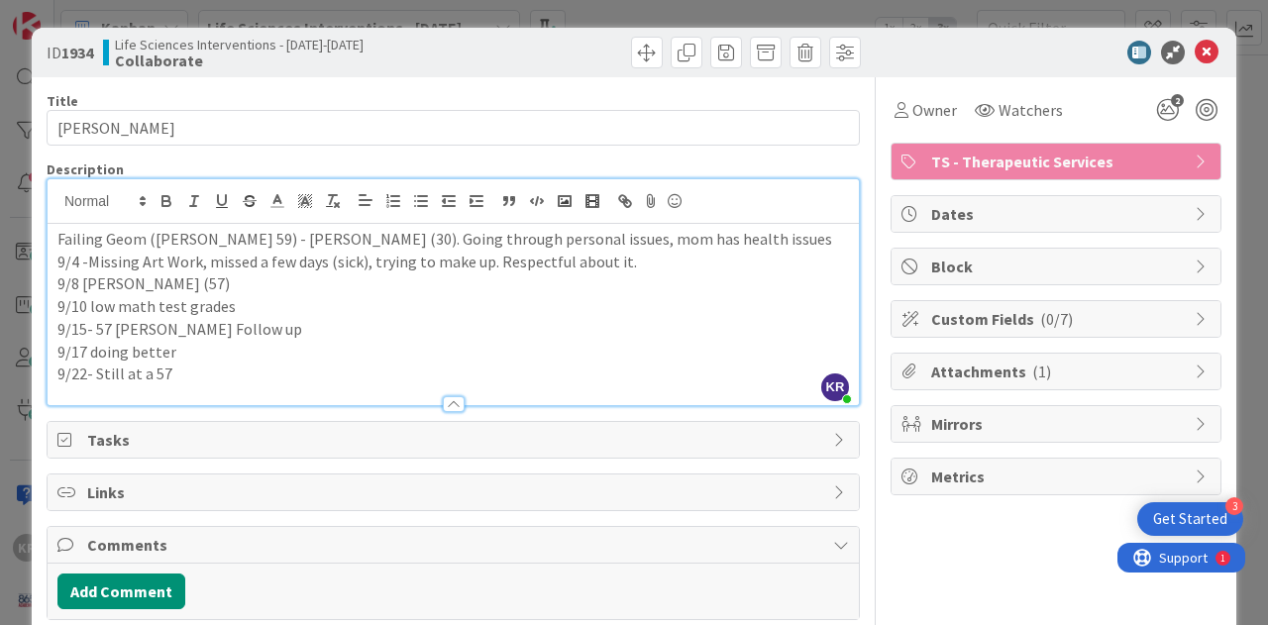
click at [193, 375] on p "9/22- Still at a 57" at bounding box center [453, 374] width 792 height 23
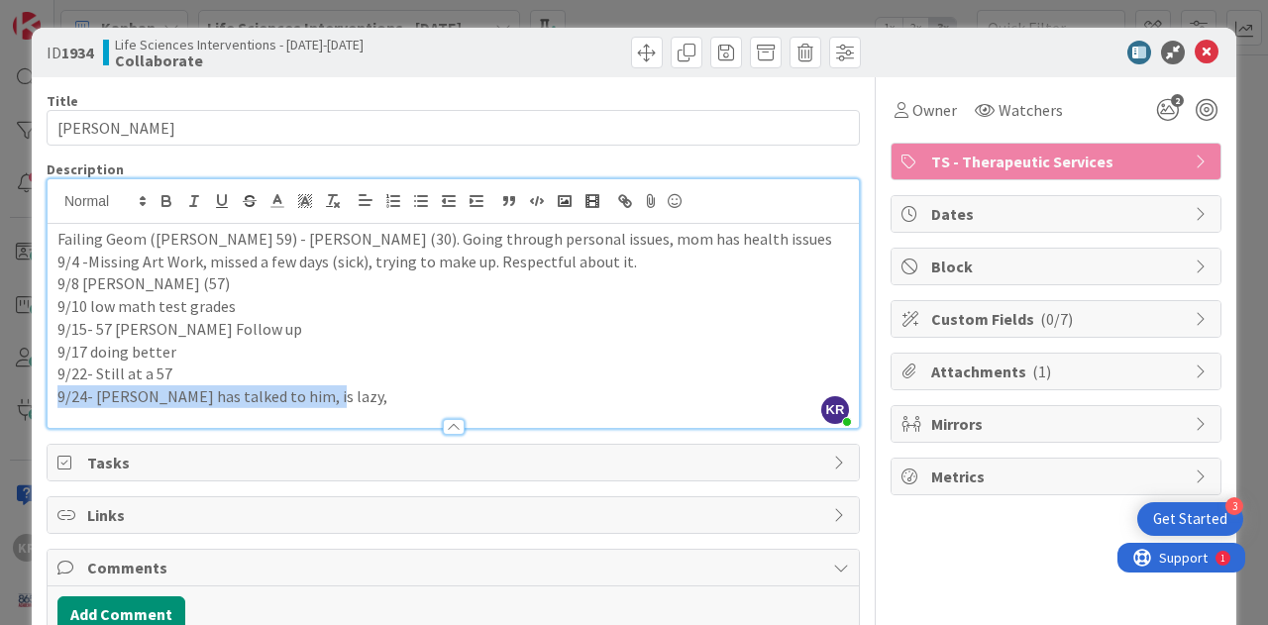
drag, startPoint x: 303, startPoint y: 393, endPoint x: 0, endPoint y: 432, distance: 305.6
click at [0, 432] on div "ID 1934 Life Sciences Interventions - [DATE]-[DATE] Collaborate Title 12 / 128 …" at bounding box center [634, 312] width 1268 height 625
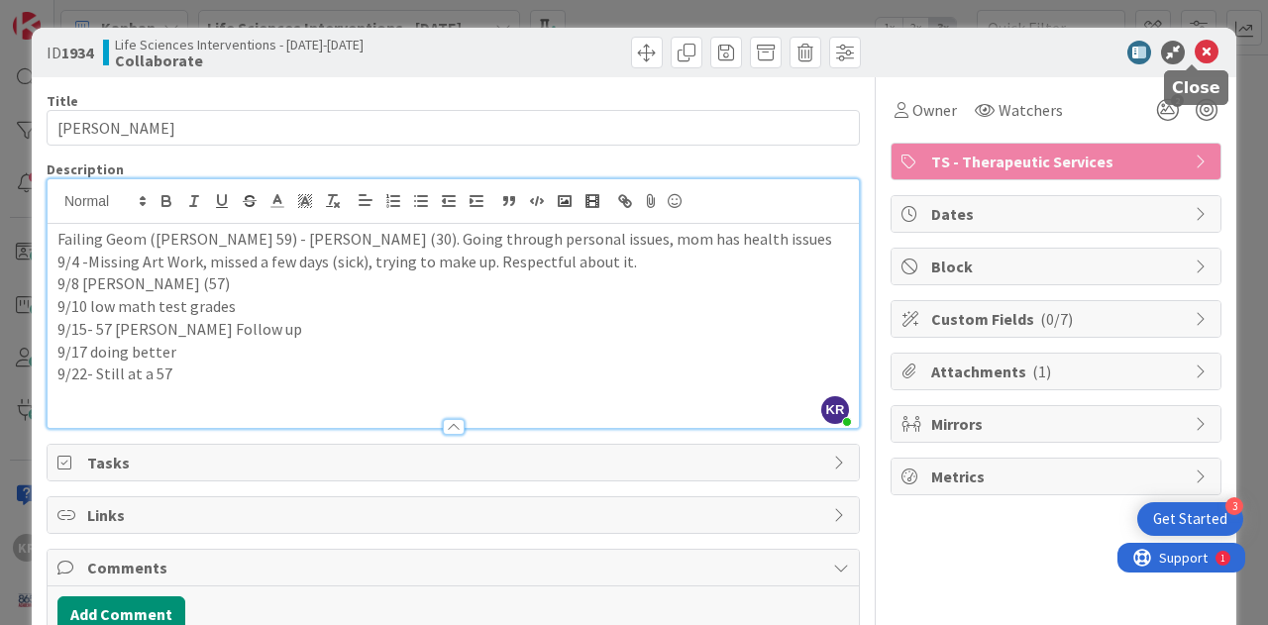
click at [1198, 47] on icon at bounding box center [1207, 53] width 24 height 24
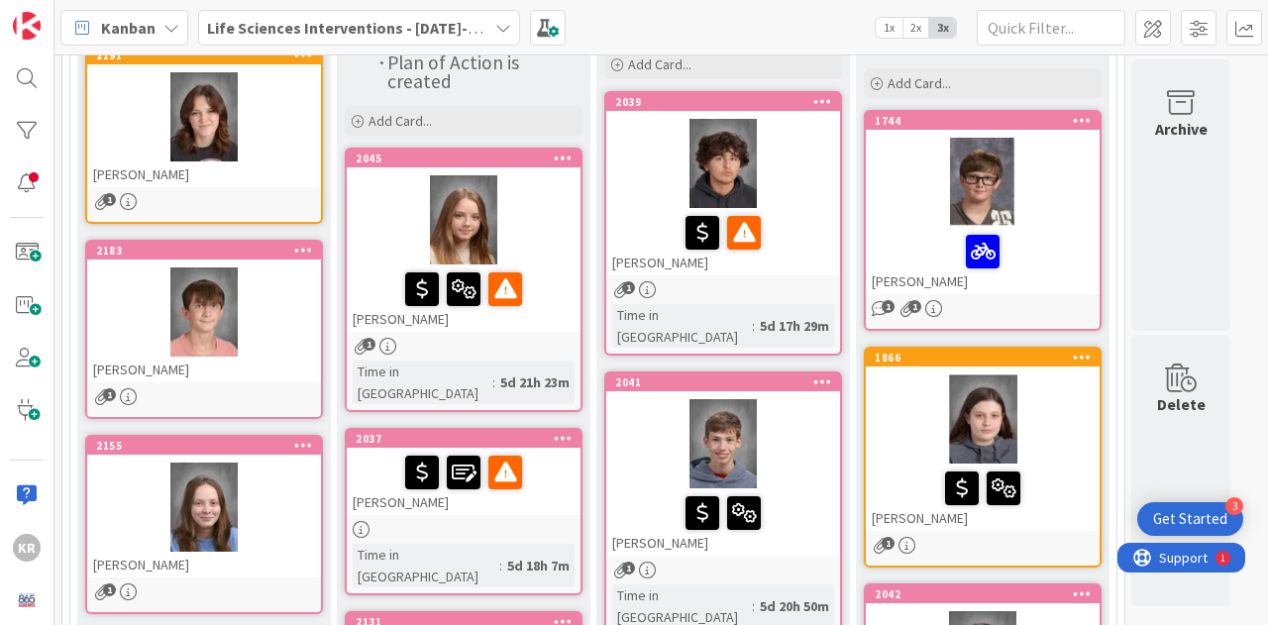
scroll to position [224, 0]
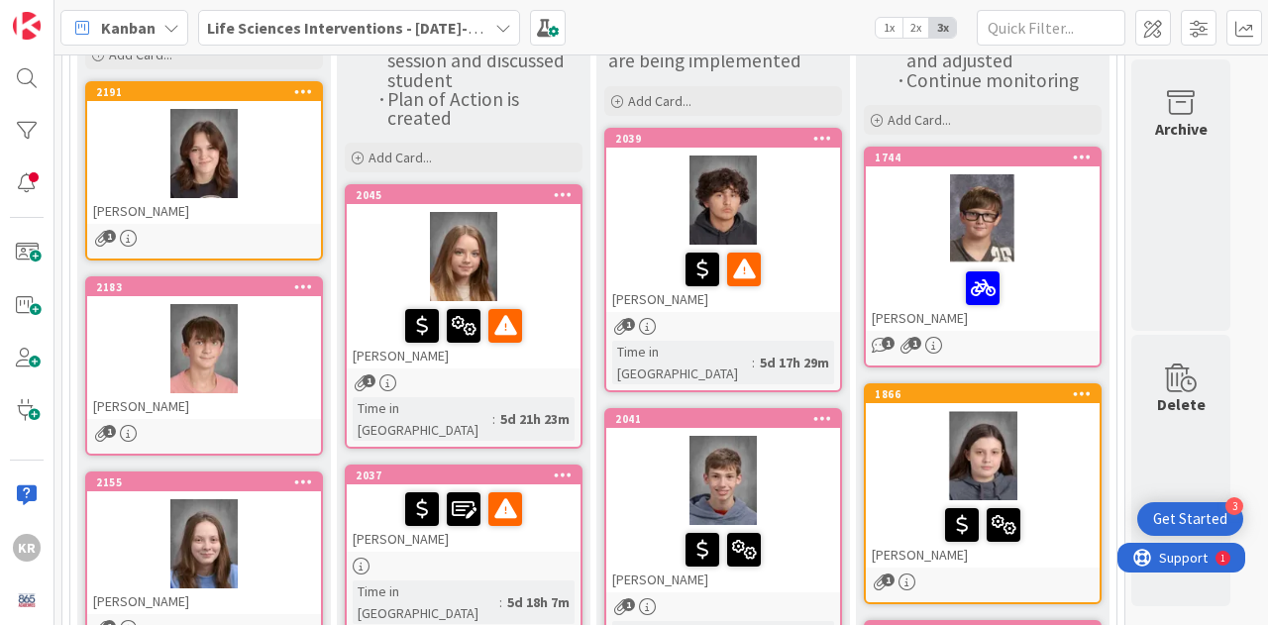
click at [778, 271] on div at bounding box center [723, 270] width 222 height 42
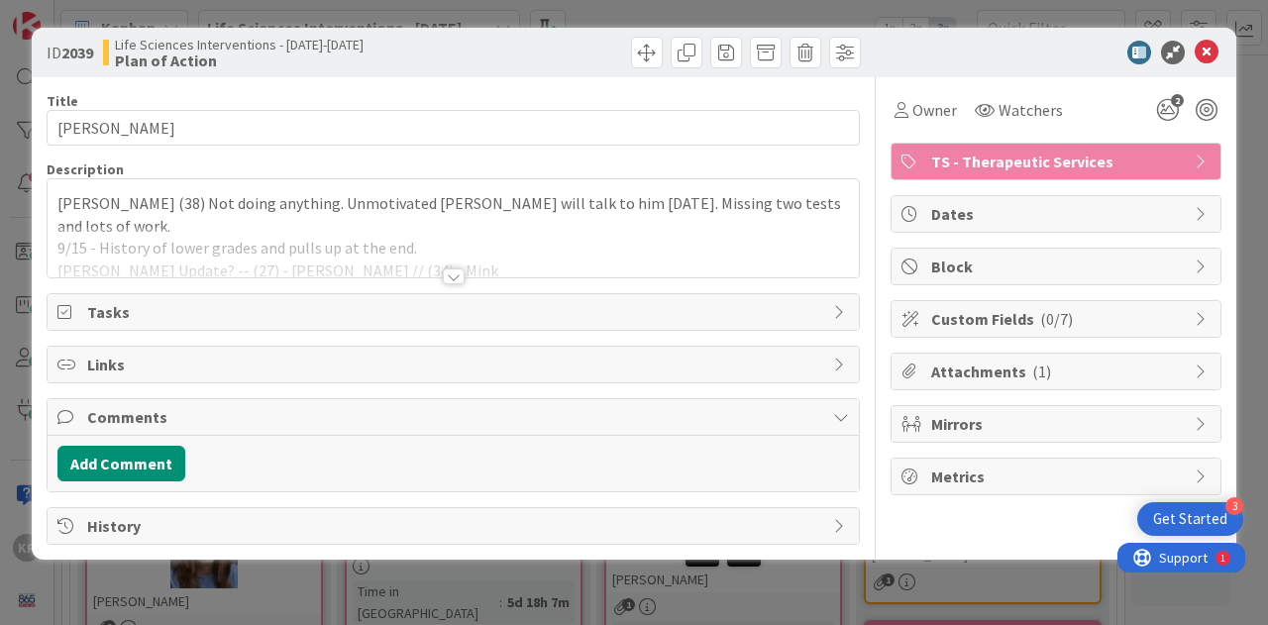
click at [445, 266] on div at bounding box center [453, 252] width 811 height 51
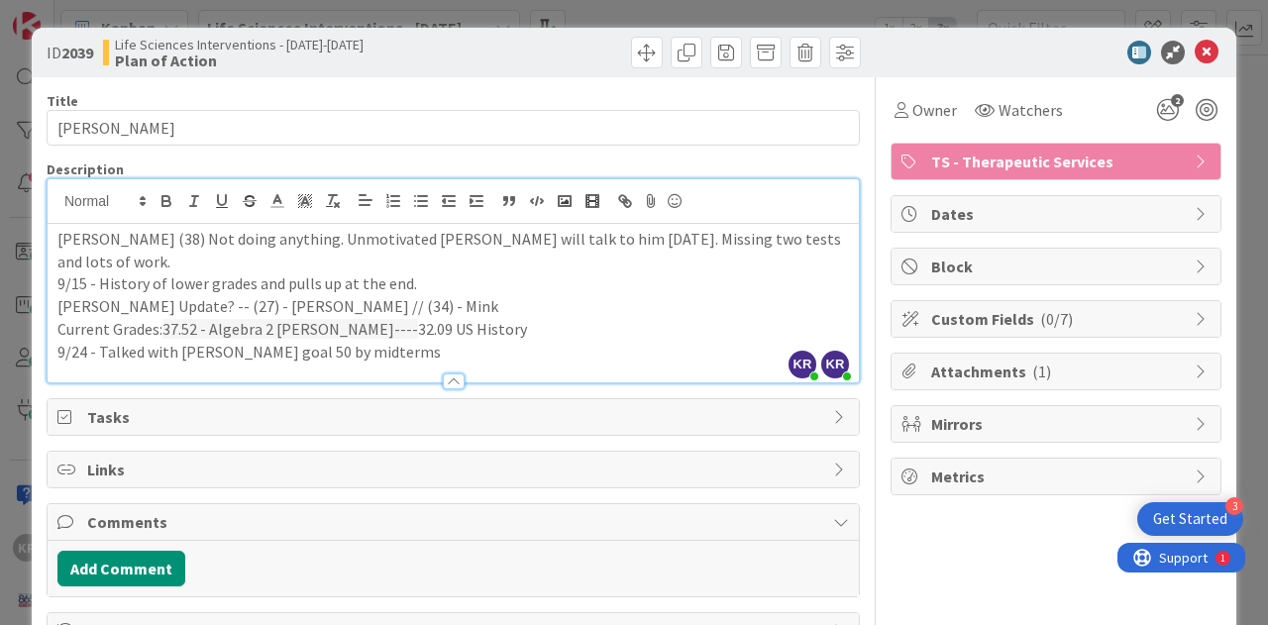
click at [386, 341] on p "9/24 - Talked with [PERSON_NAME] goal 50 by midterms" at bounding box center [453, 352] width 792 height 23
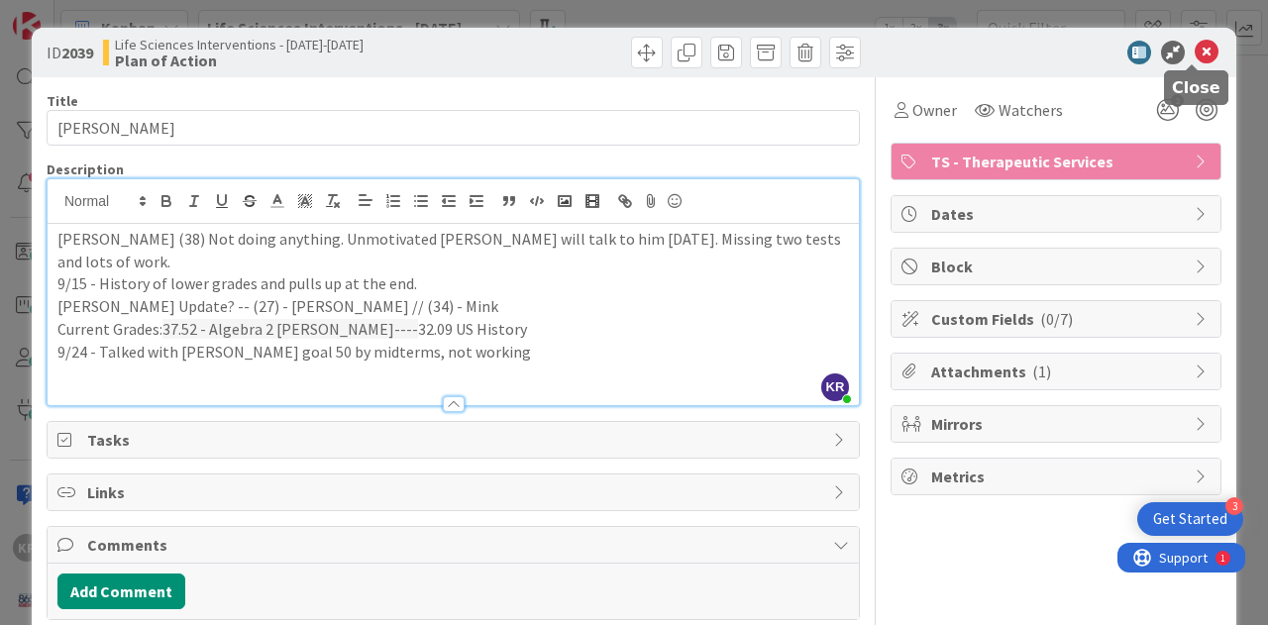
click at [1195, 44] on icon at bounding box center [1207, 53] width 24 height 24
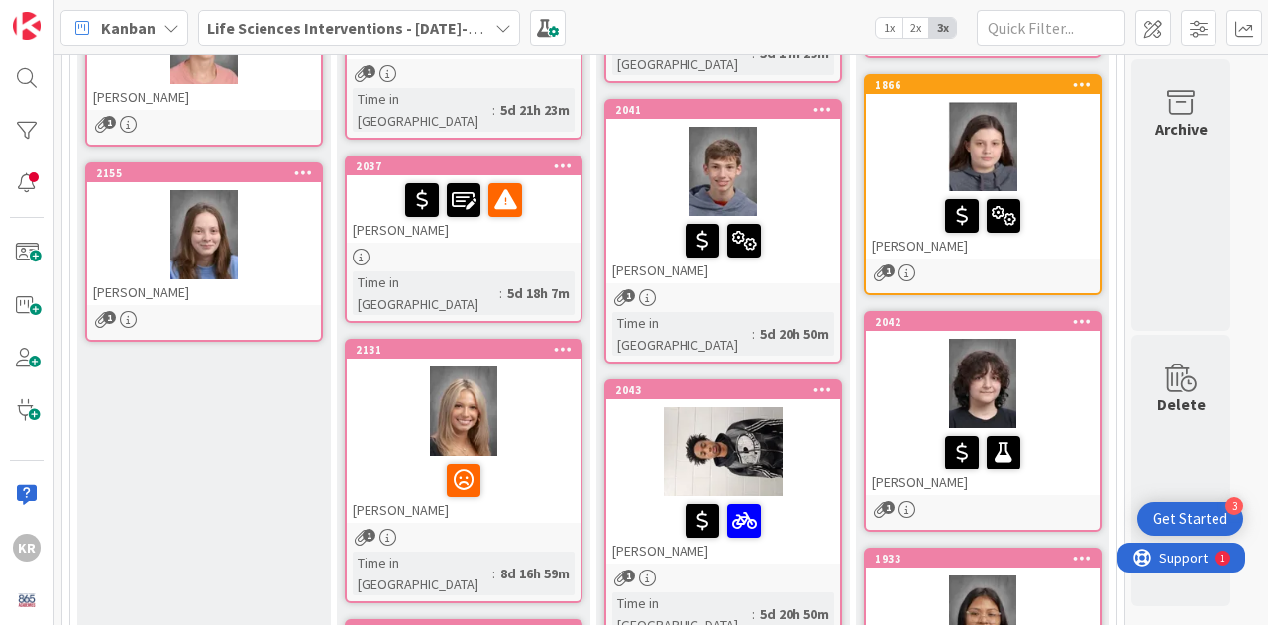
scroll to position [566, 0]
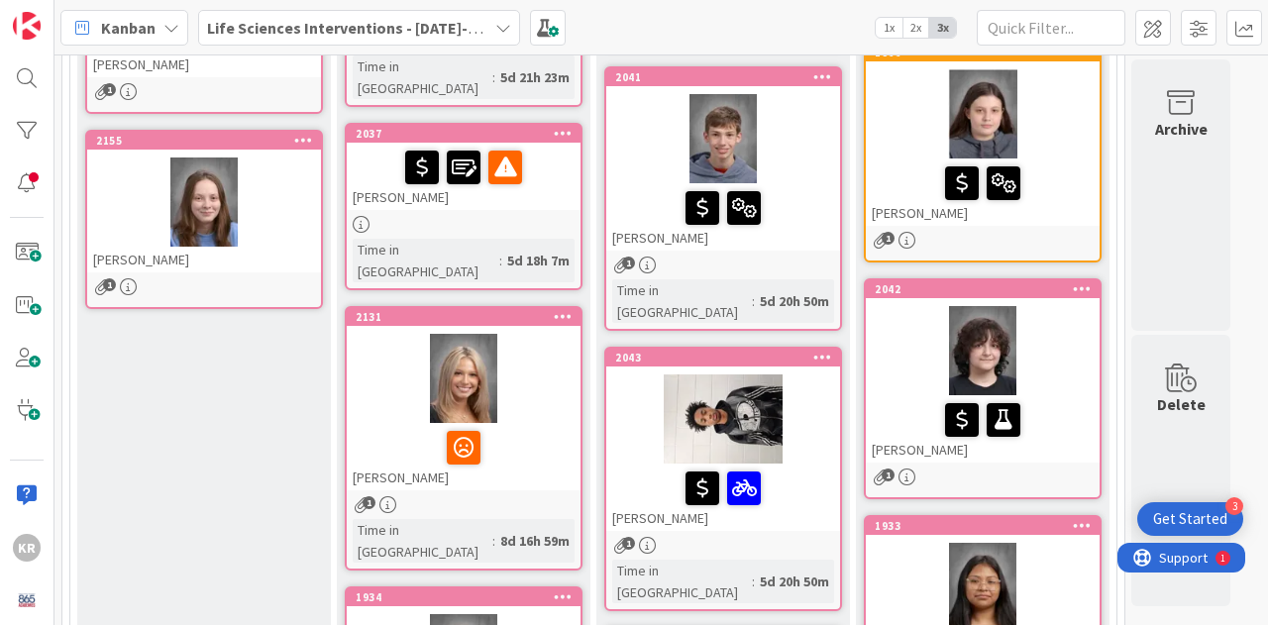
click at [750, 471] on div "[PERSON_NAME]" at bounding box center [723, 497] width 234 height 67
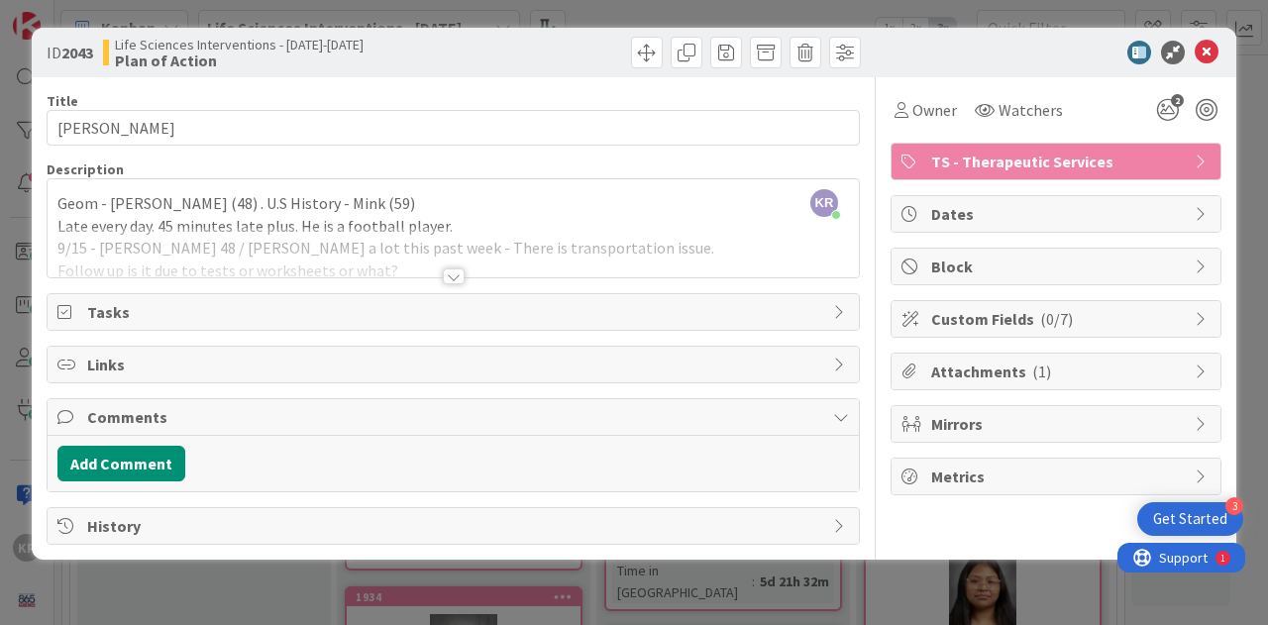
click at [460, 273] on div at bounding box center [454, 276] width 22 height 16
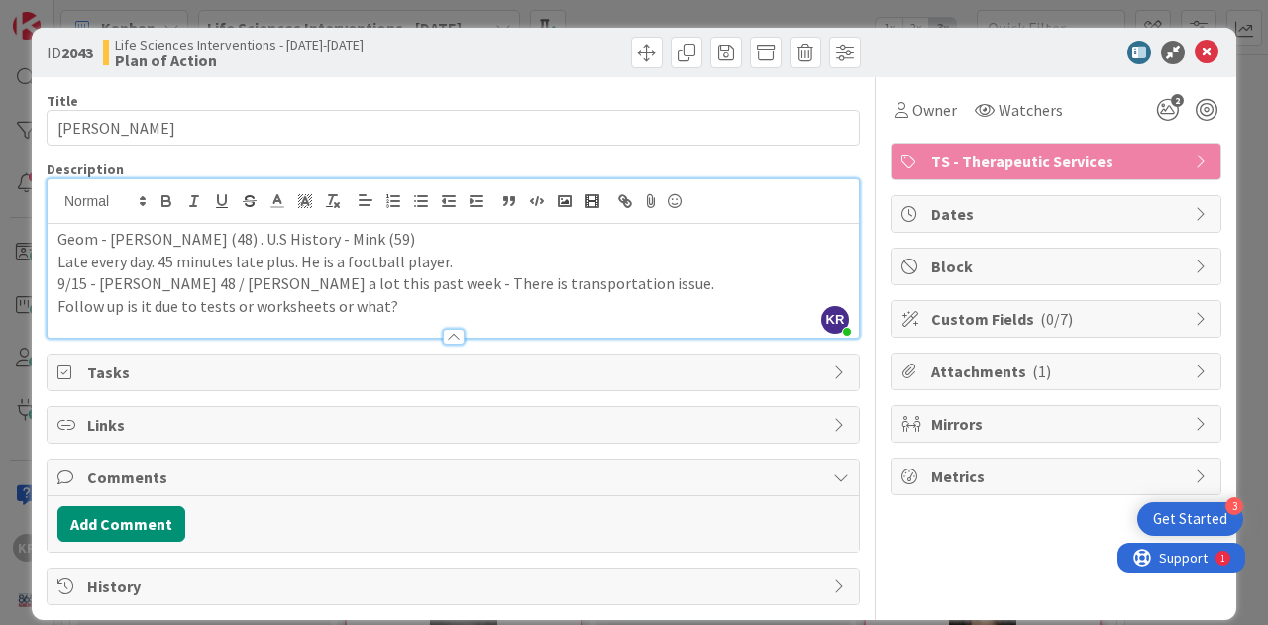
click at [413, 307] on p "Follow up is it due to tests or worksheets or what?" at bounding box center [453, 306] width 792 height 23
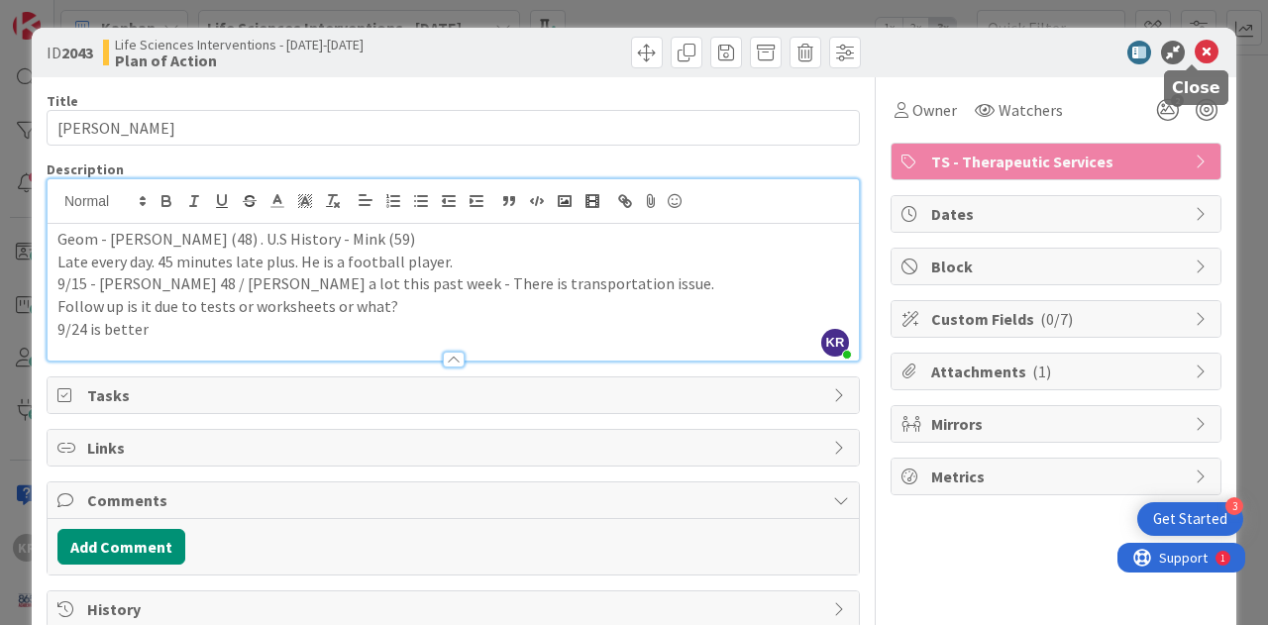
click at [1195, 41] on icon at bounding box center [1207, 53] width 24 height 24
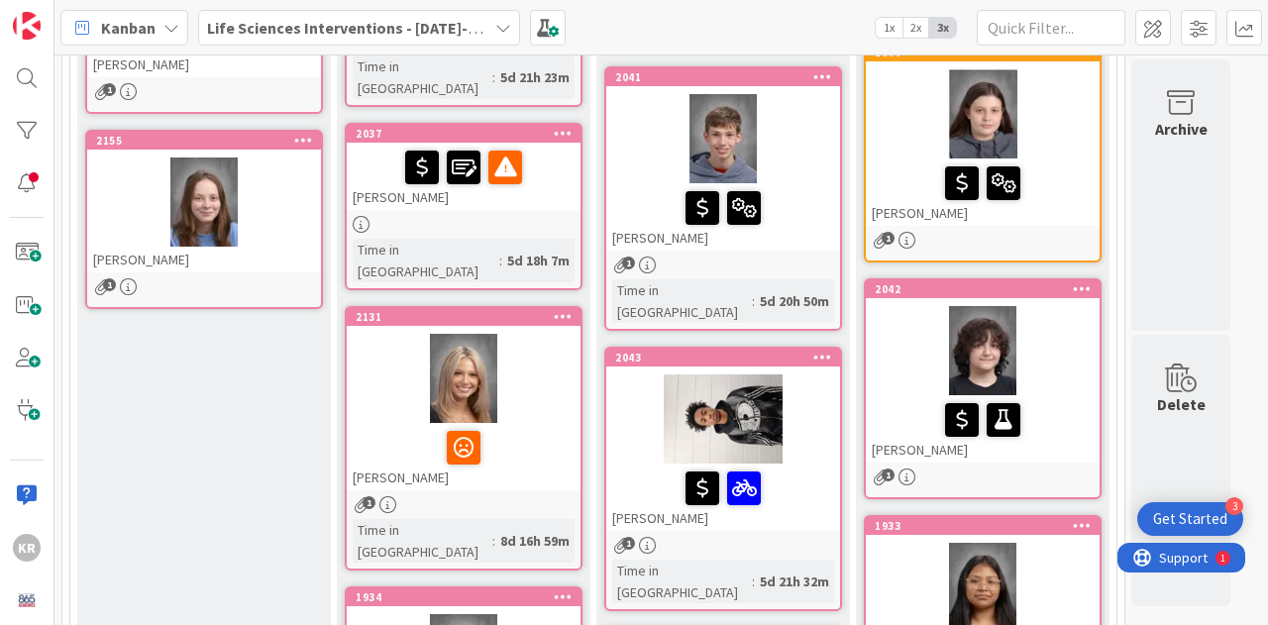
click at [803, 468] on div at bounding box center [723, 489] width 222 height 42
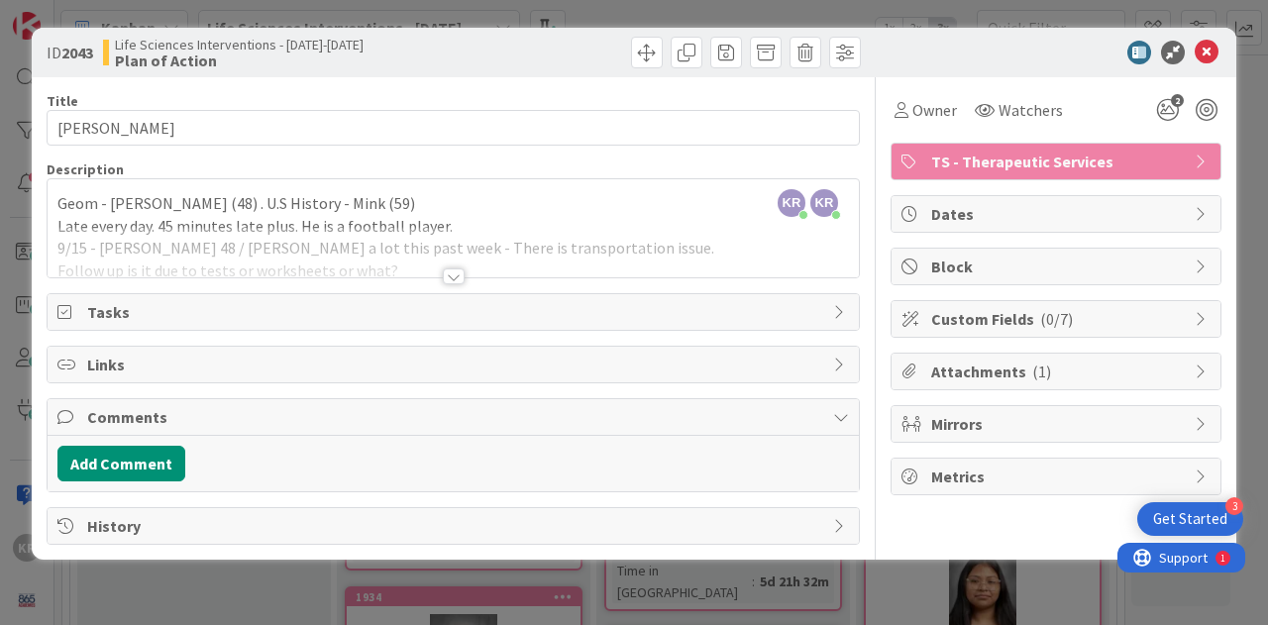
click at [450, 272] on div at bounding box center [454, 276] width 22 height 16
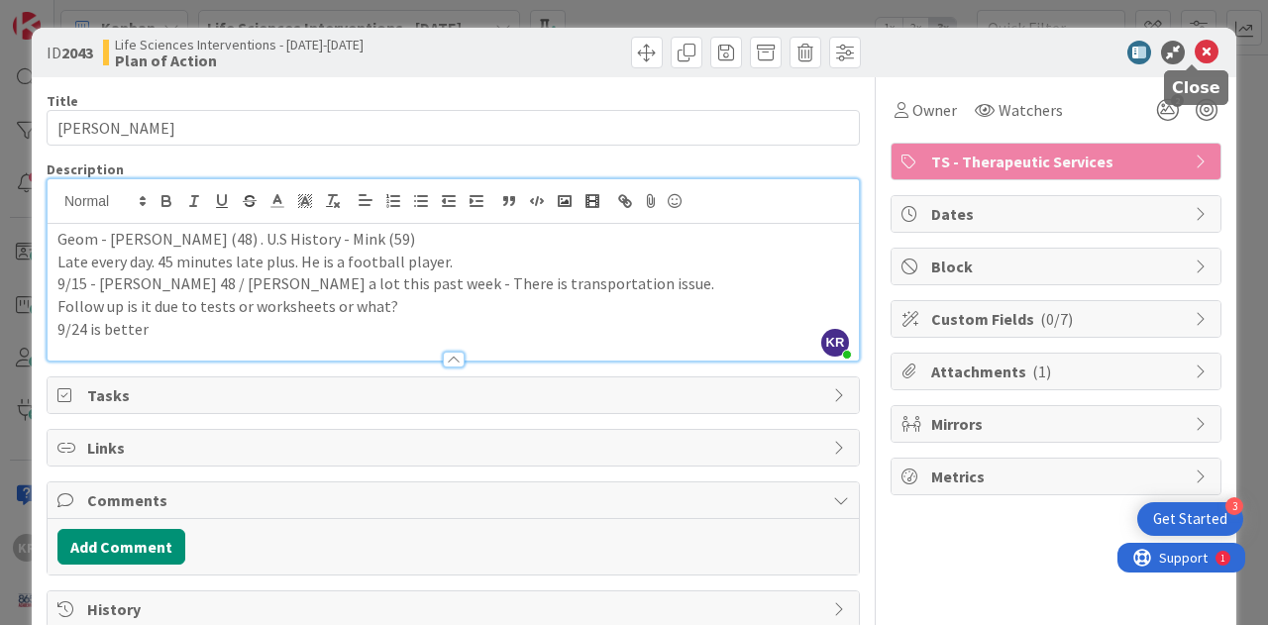
click at [1195, 42] on icon at bounding box center [1207, 53] width 24 height 24
